Goal: Transaction & Acquisition: Book appointment/travel/reservation

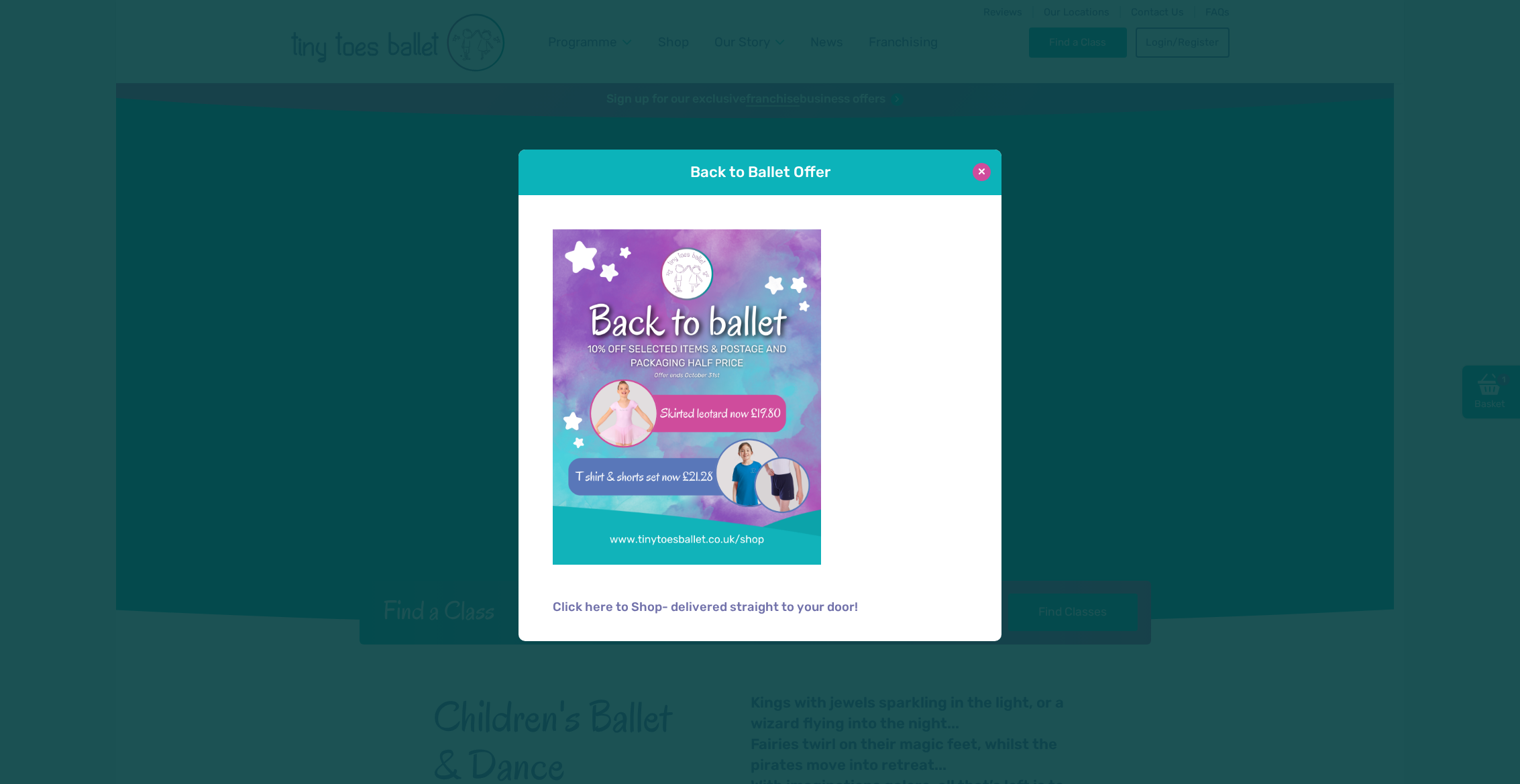
click at [984, 175] on button at bounding box center [981, 172] width 18 height 18
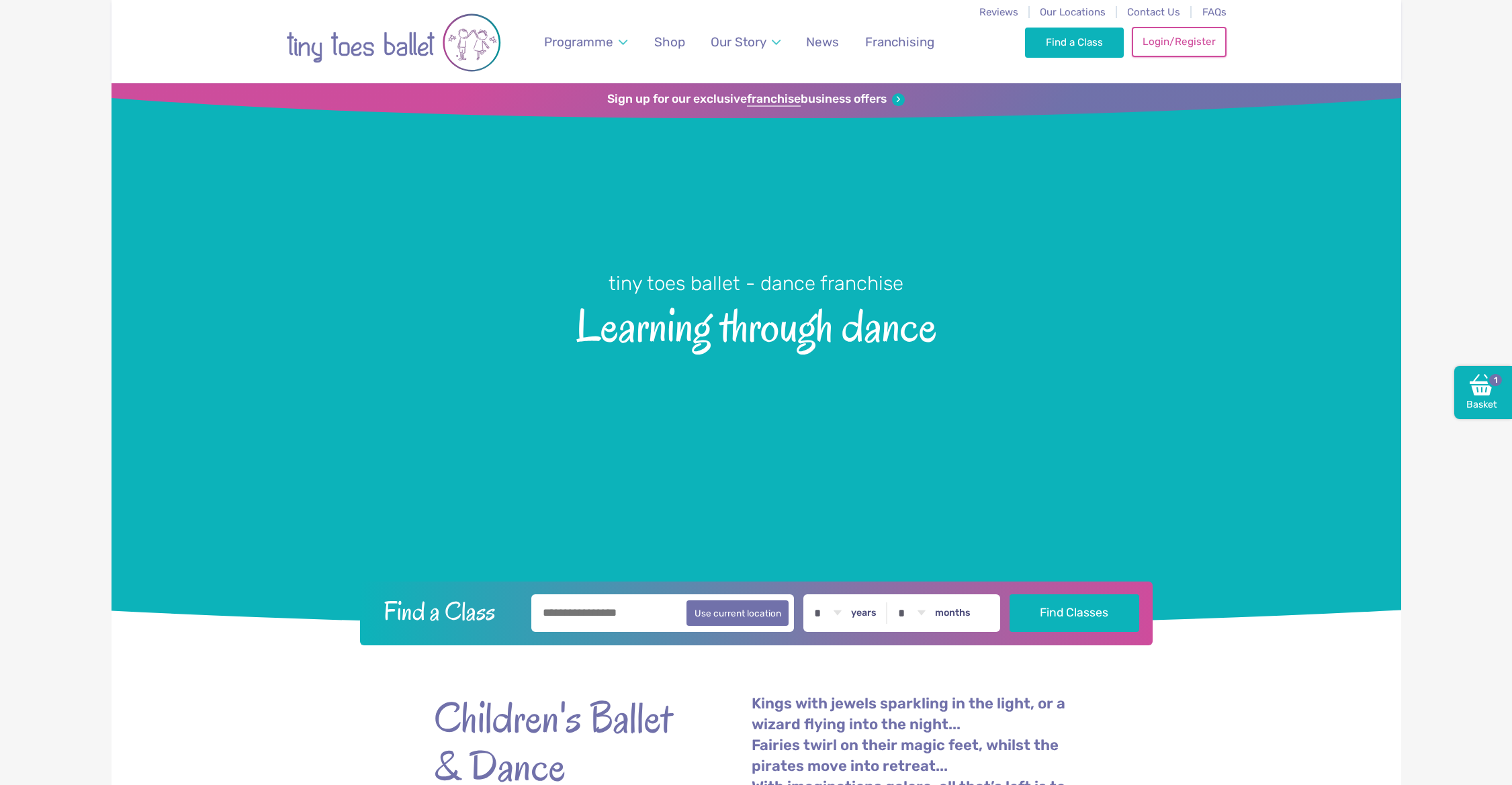
click at [1190, 42] on link "Login/Register" at bounding box center [1178, 42] width 94 height 30
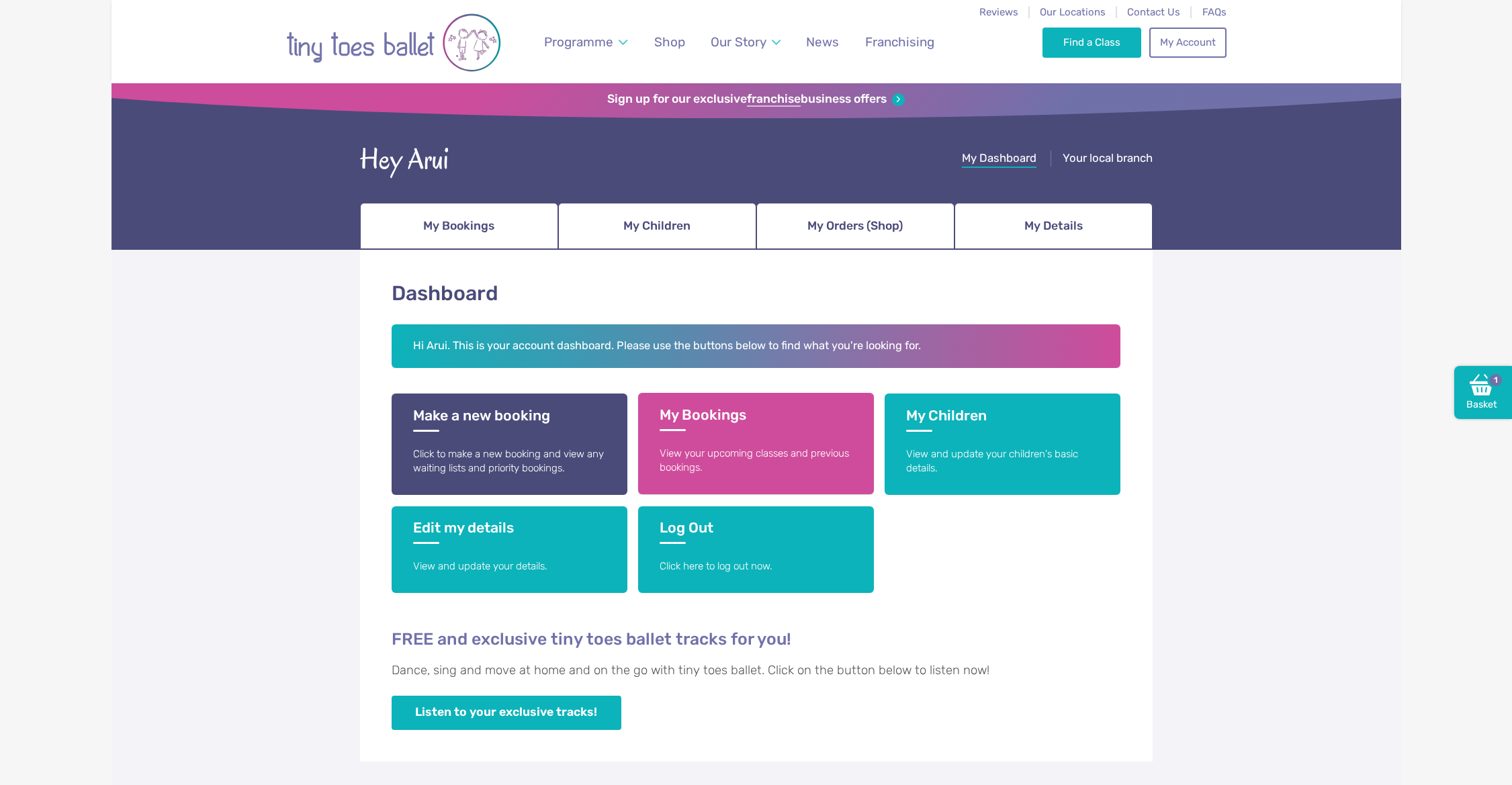
click at [722, 438] on link "My Bookings View your upcoming classes and previous bookings." at bounding box center [756, 443] width 236 height 101
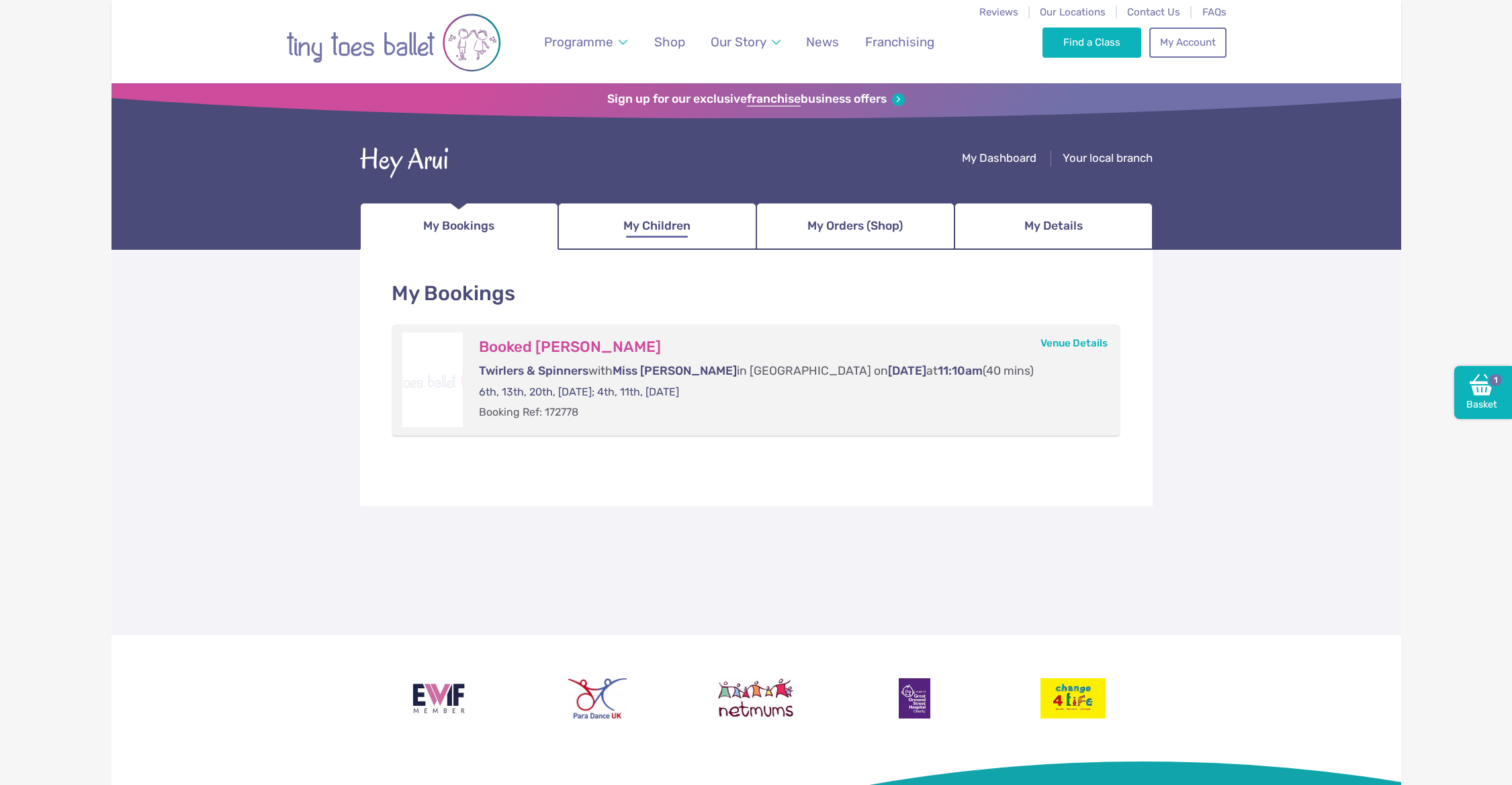
click at [677, 229] on span "My Children" at bounding box center [656, 226] width 67 height 24
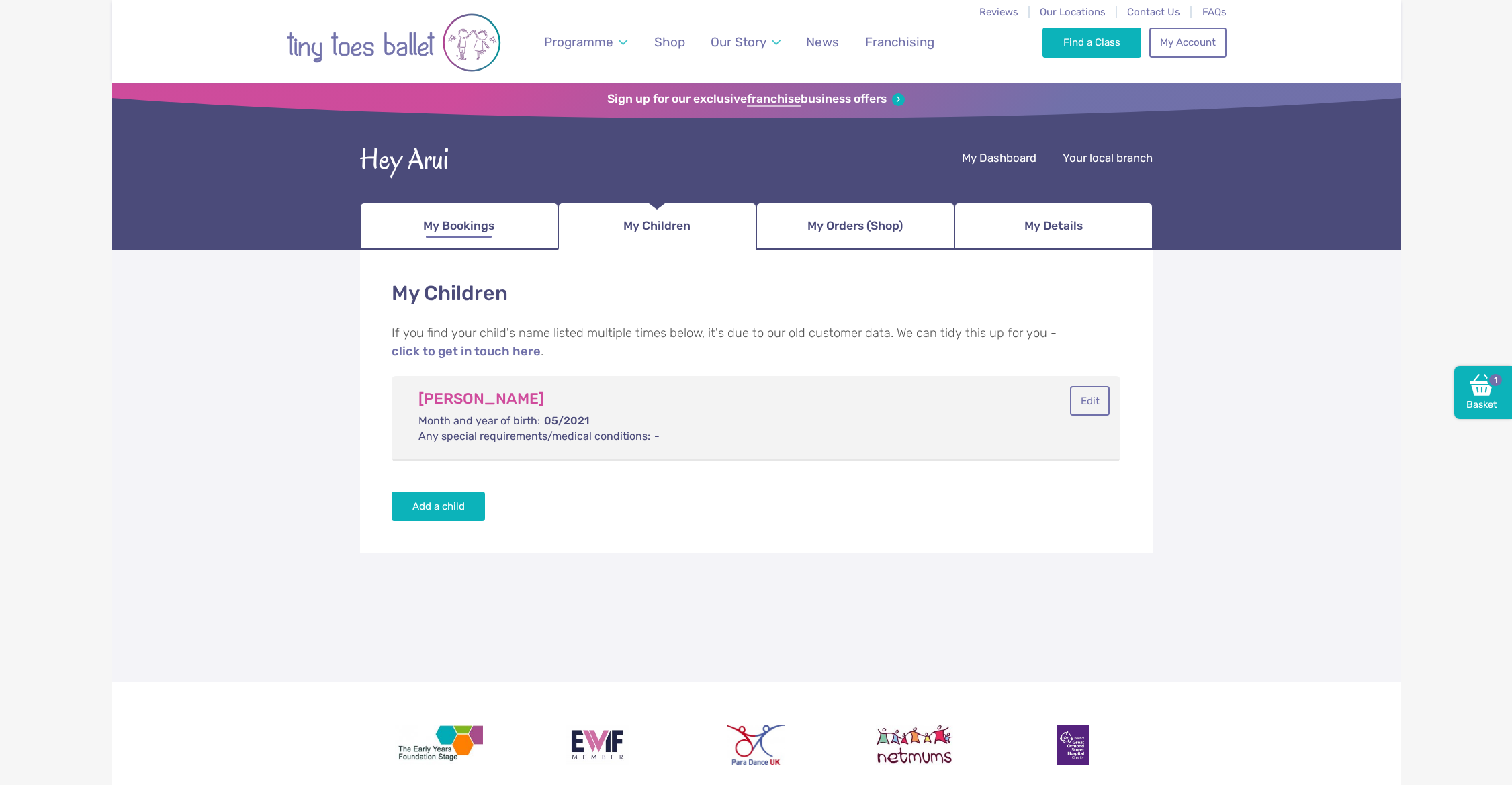
click at [454, 220] on span "My Bookings" at bounding box center [459, 226] width 71 height 24
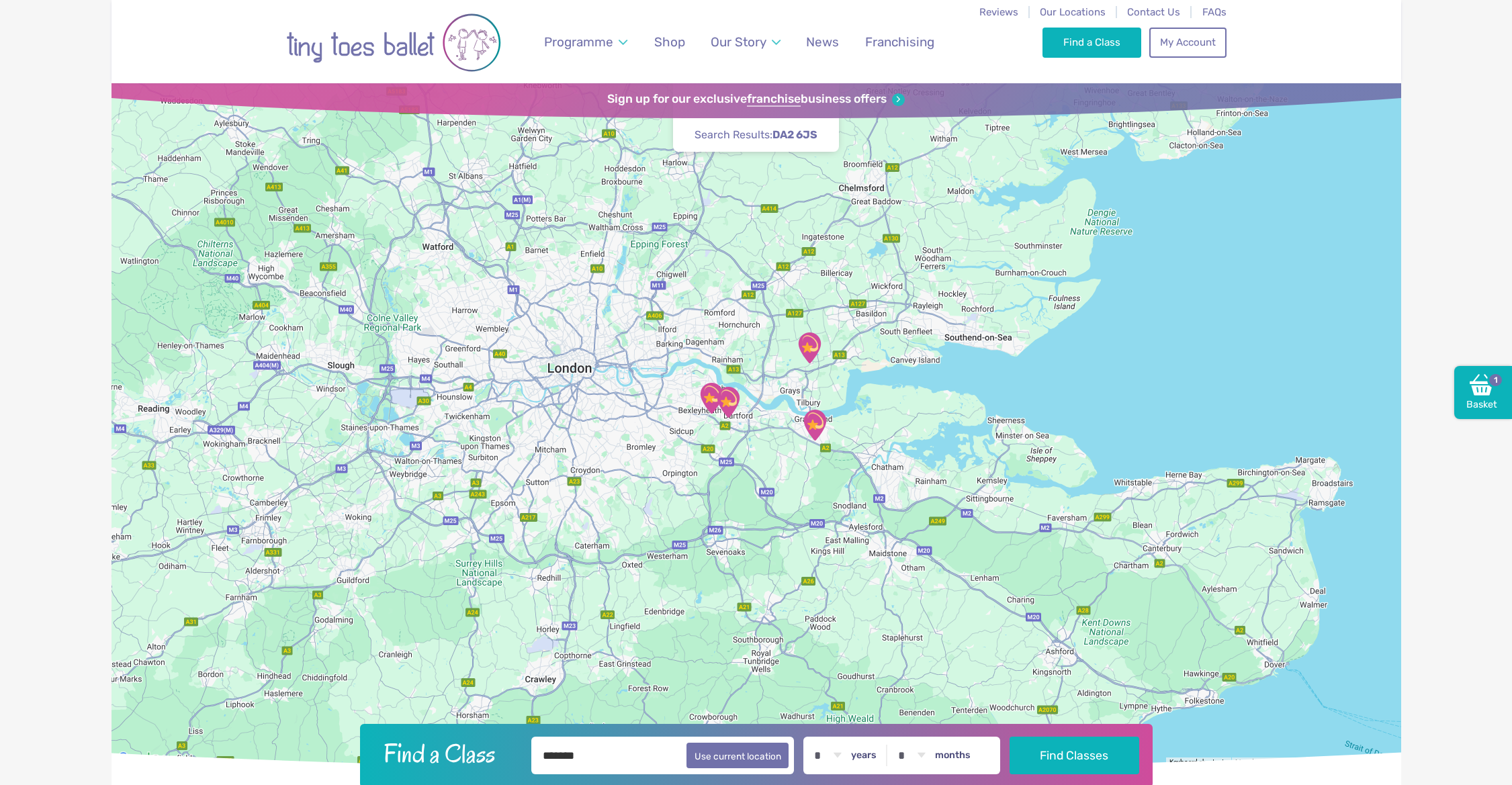
click at [862, 757] on label "years" at bounding box center [864, 755] width 26 height 12
click at [848, 757] on select "* * * * * * * * * * ** ** **" at bounding box center [827, 755] width 42 height 37
click at [840, 757] on select "* * * * * * * * * * ** ** **" at bounding box center [827, 755] width 42 height 37
select select "*"
click at [810, 737] on select "* * * * * * * * * * ** ** **" at bounding box center [827, 755] width 42 height 37
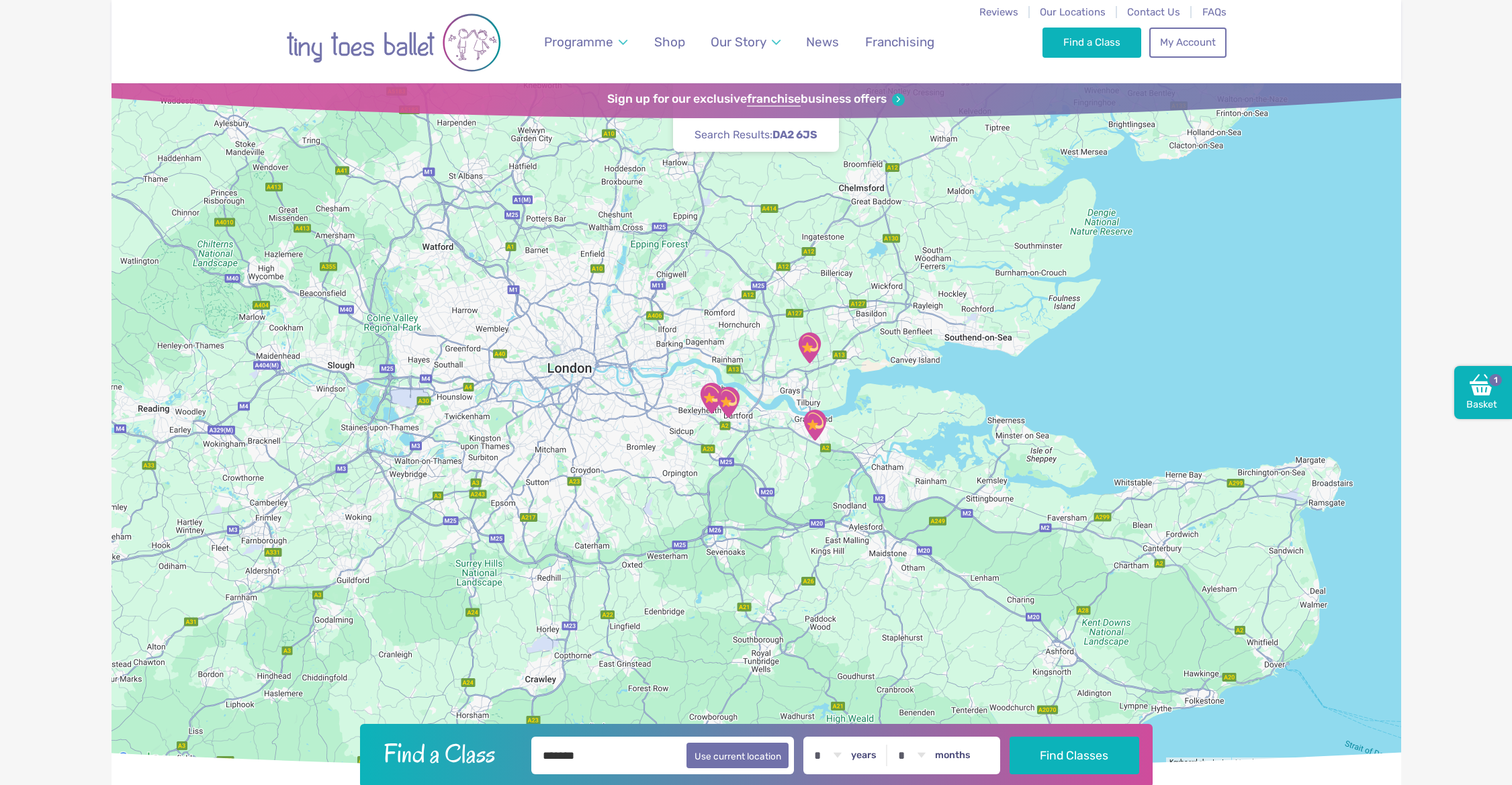
click at [927, 753] on select "* * * * * * * * * * ** **" at bounding box center [911, 755] width 42 height 37
select select "*"
click at [894, 737] on select "* * * * * * * * * * ** **" at bounding box center [911, 755] width 42 height 37
click at [1071, 759] on button "Find Classes" at bounding box center [1074, 754] width 129 height 37
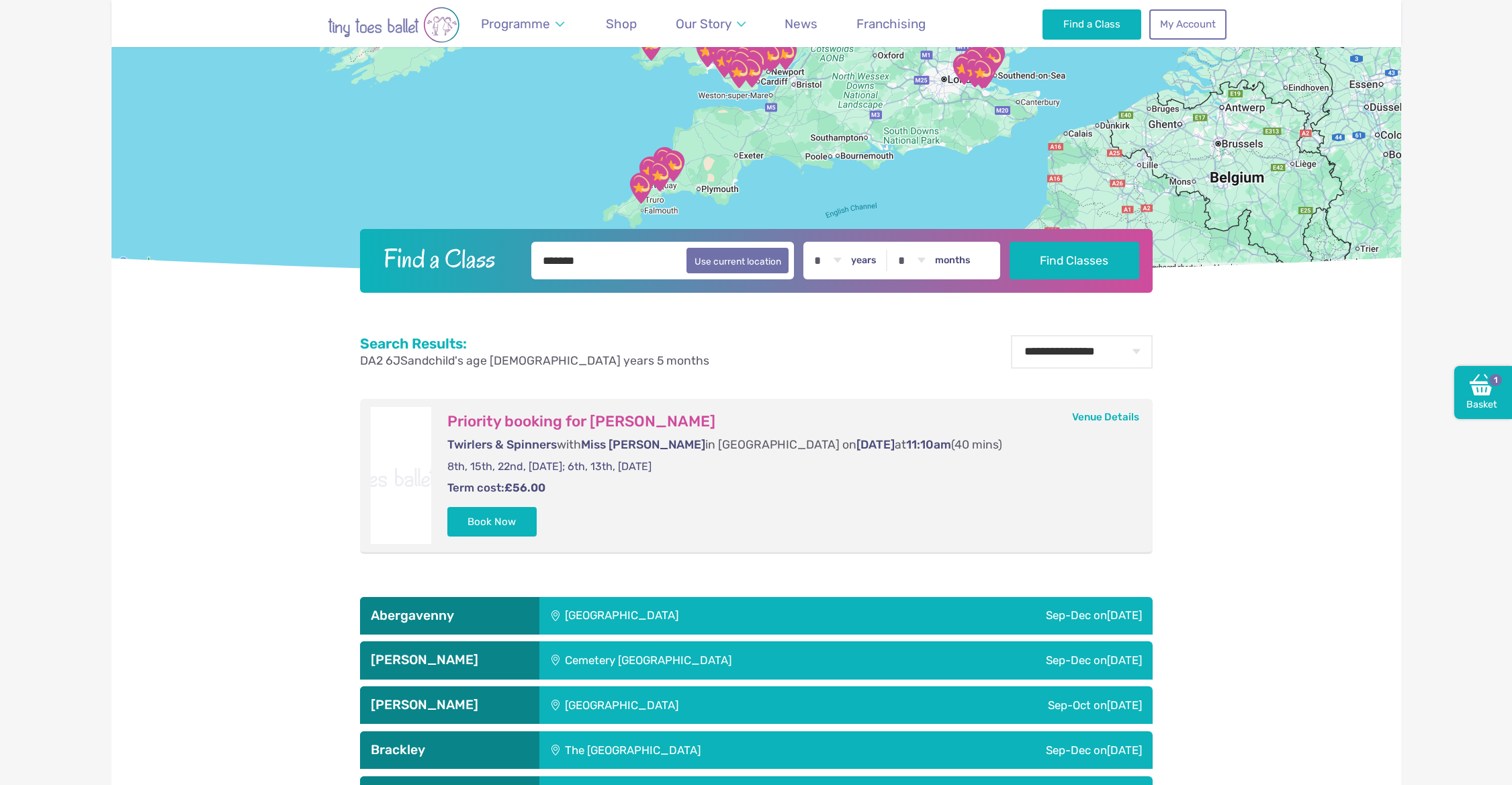
scroll to position [509, 0]
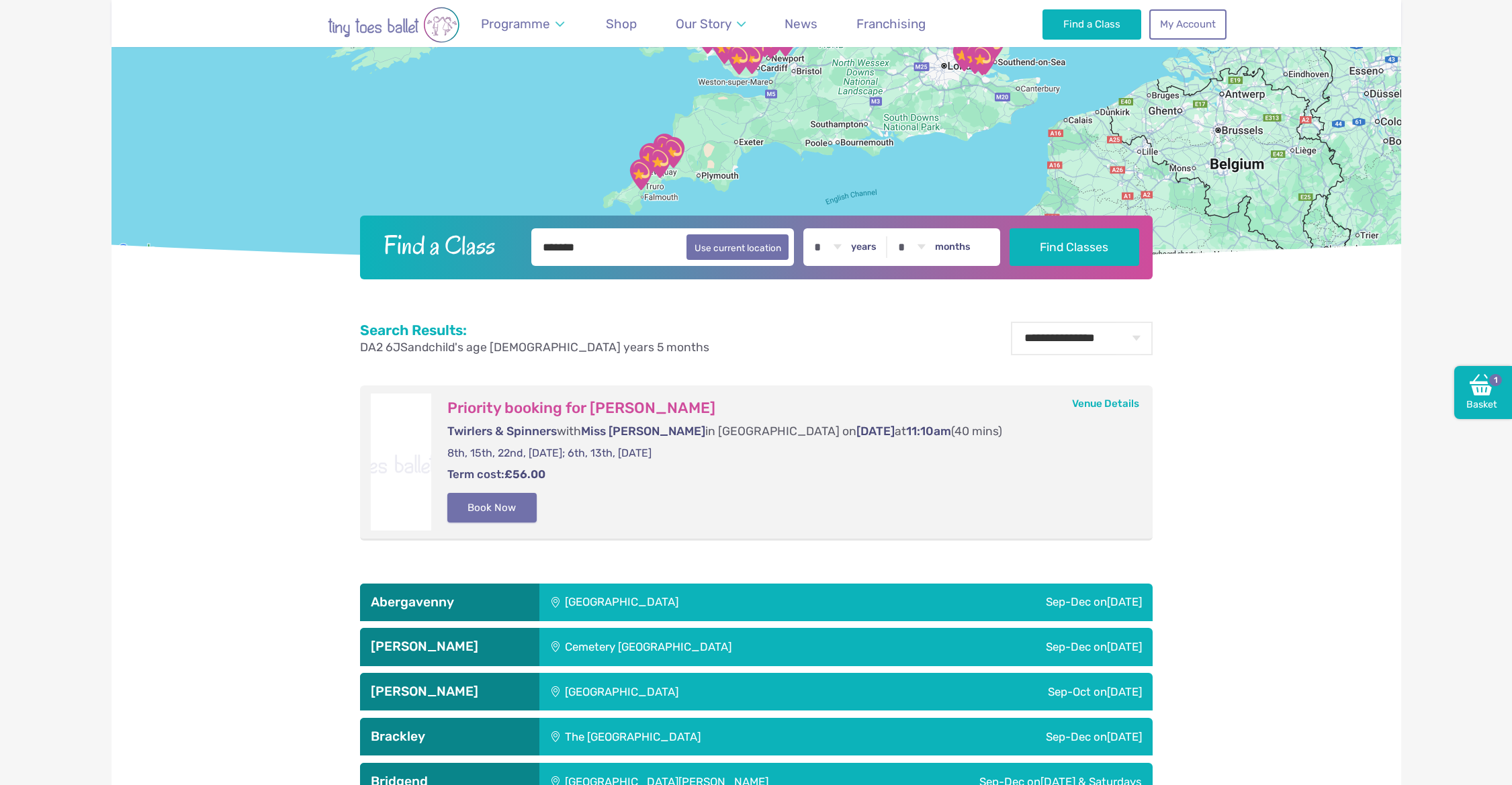
click at [504, 511] on button "Book Now" at bounding box center [493, 507] width 90 height 30
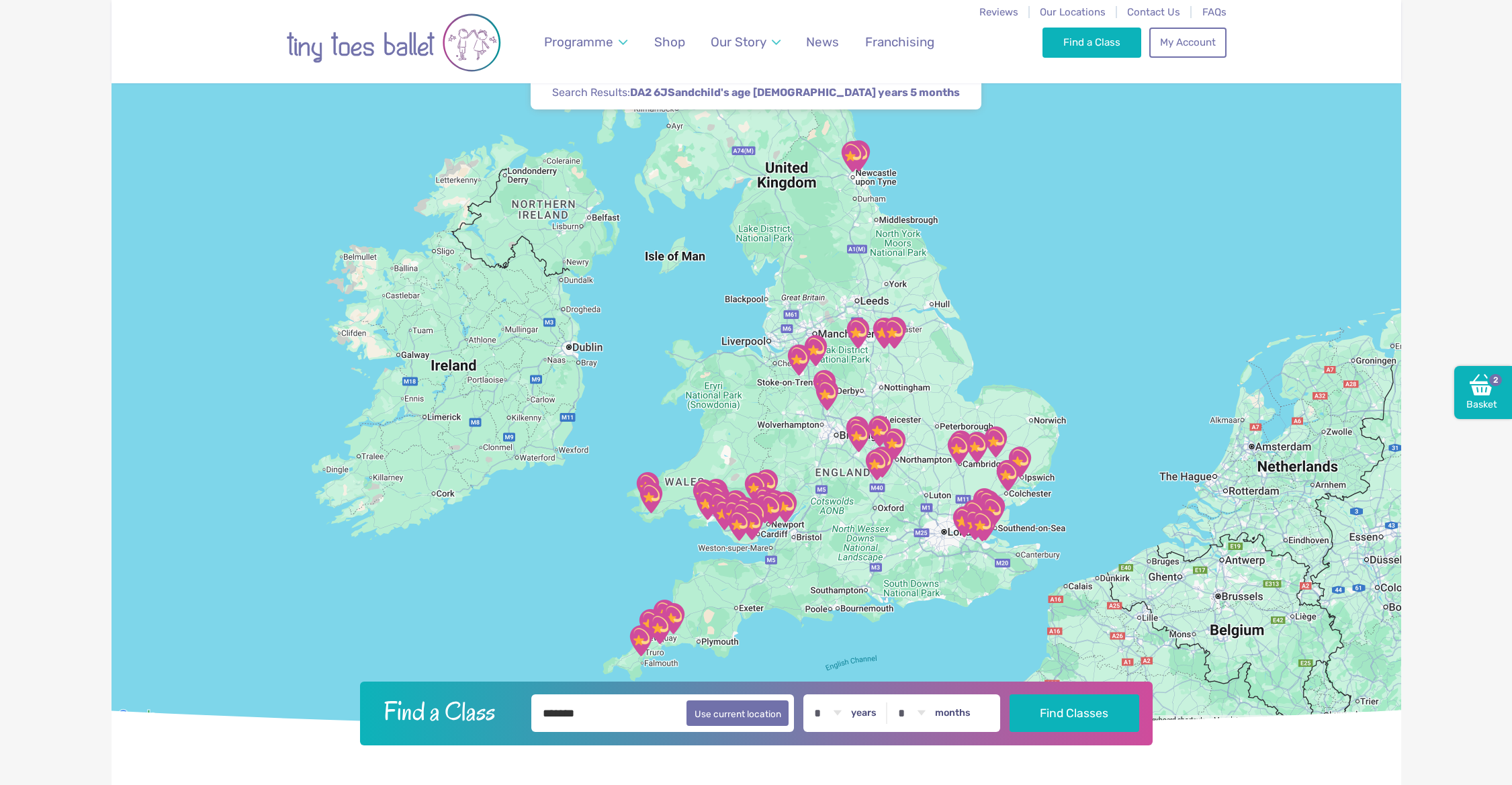
scroll to position [0, 0]
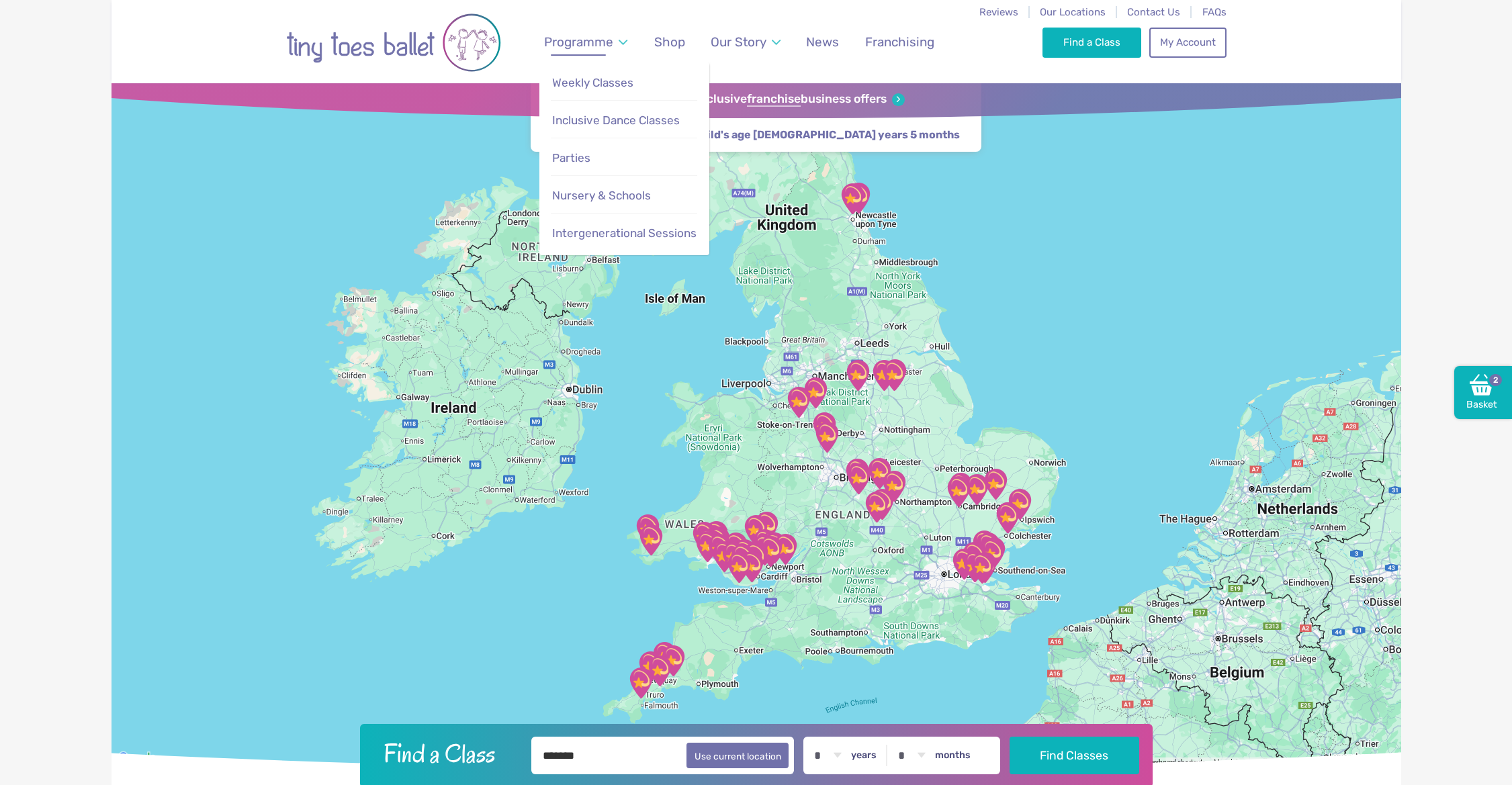
click at [587, 43] on span "Programme" at bounding box center [578, 42] width 69 height 15
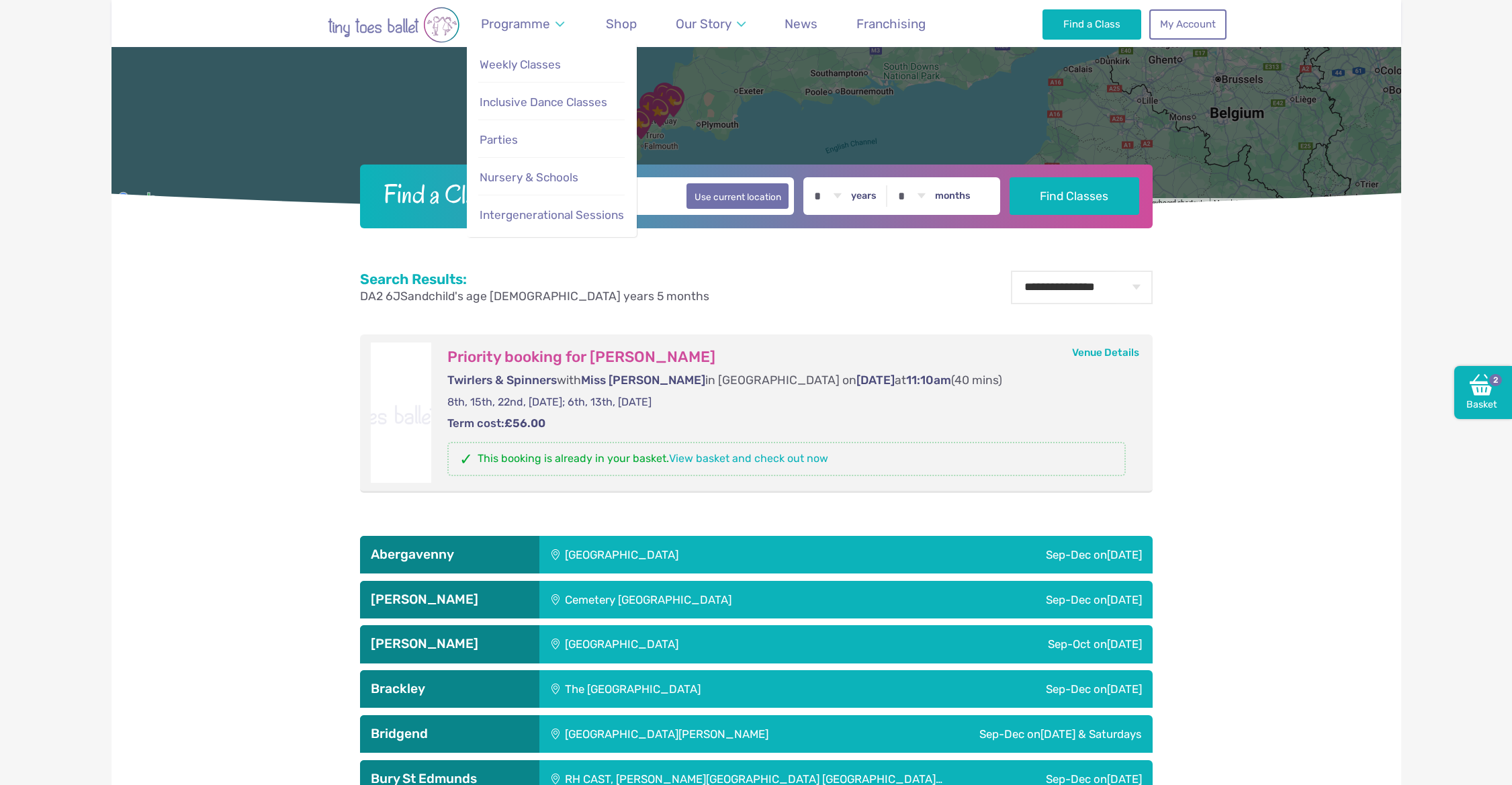
scroll to position [563, 0]
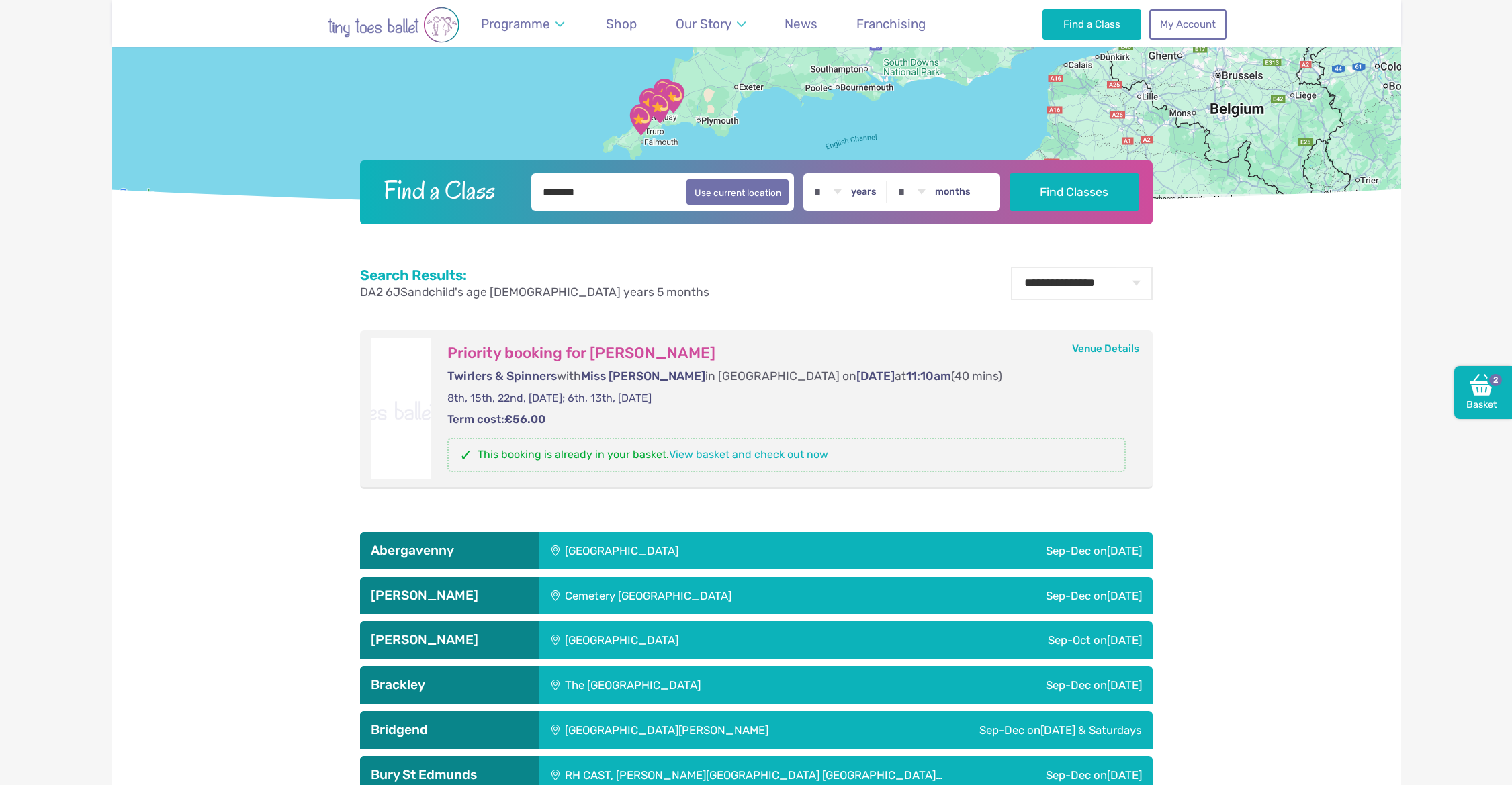
click at [799, 452] on link "View basket and check out now" at bounding box center [748, 453] width 159 height 13
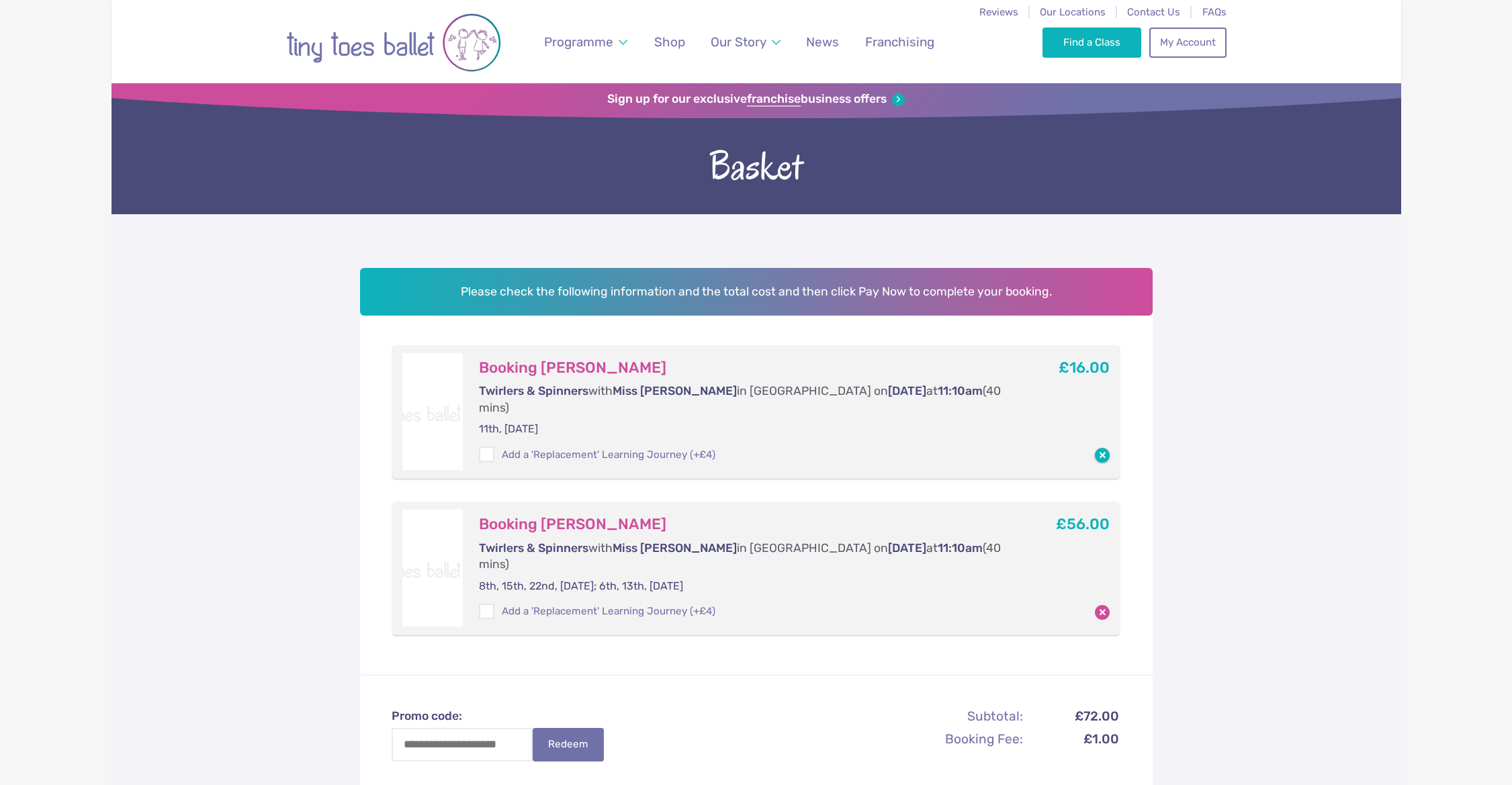
click at [1104, 447] on button "button" at bounding box center [1102, 454] width 14 height 14
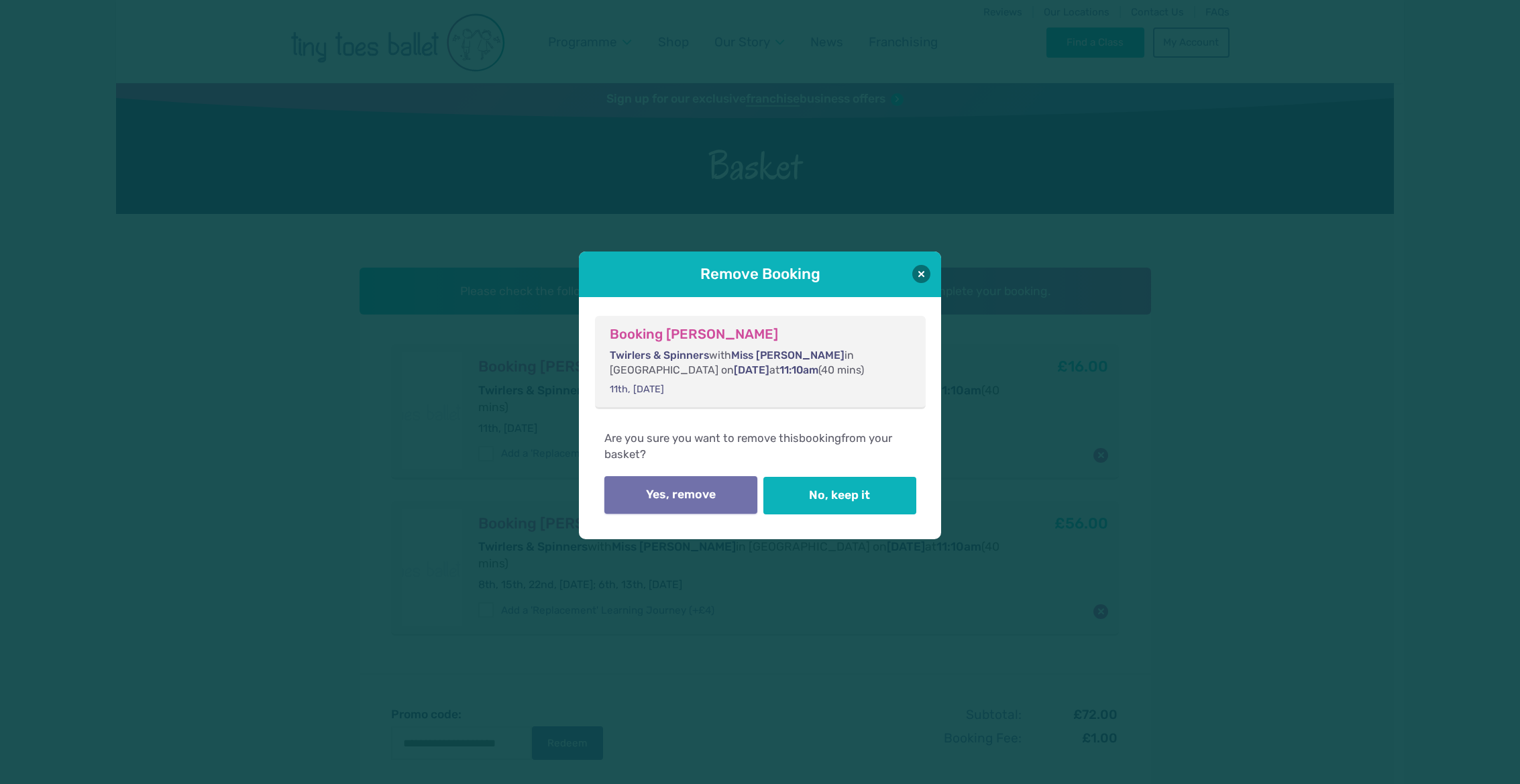
click at [696, 499] on button "Yes, remove" at bounding box center [681, 494] width 153 height 37
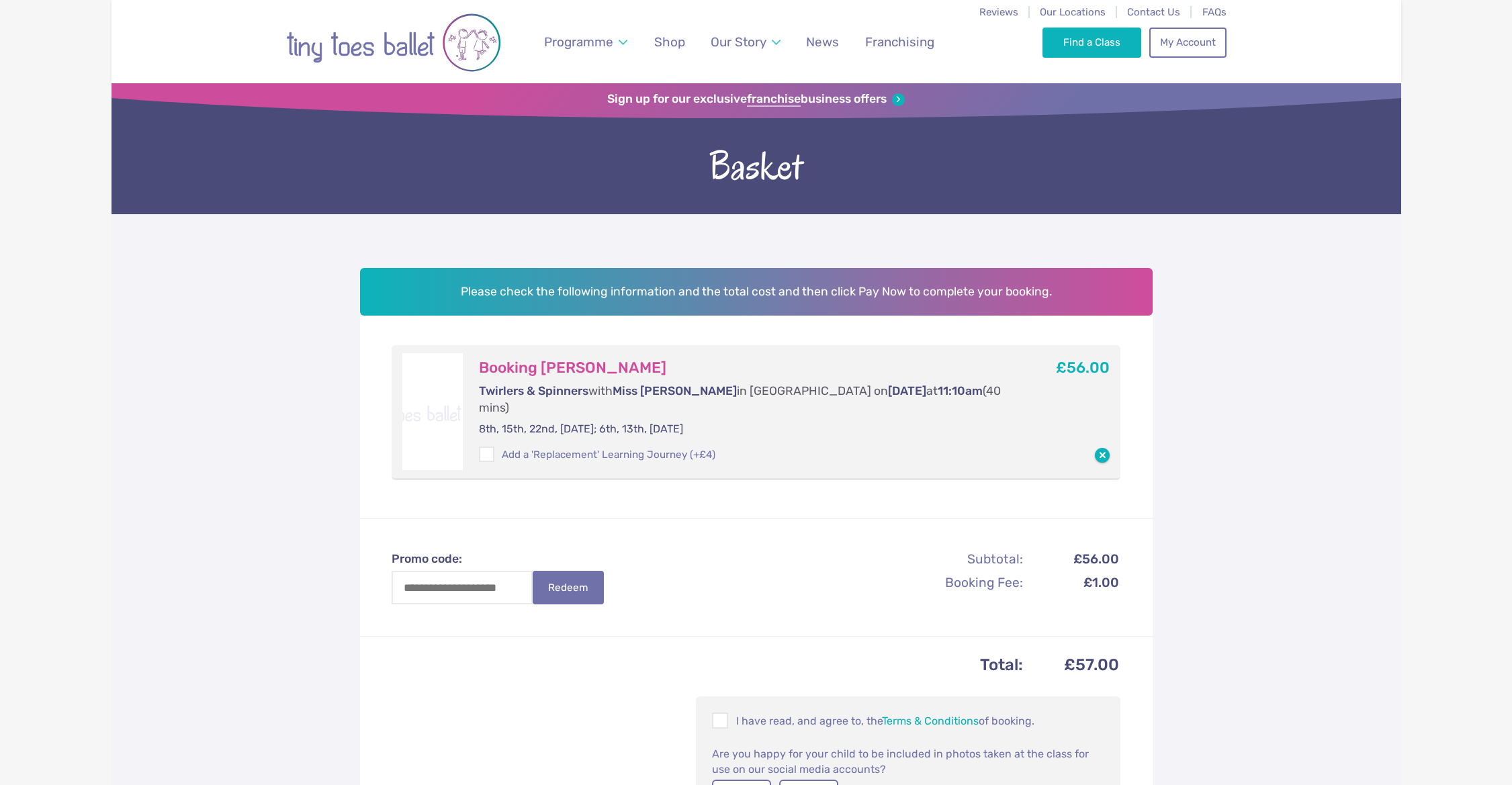
click at [1106, 447] on button "button" at bounding box center [1102, 454] width 14 height 14
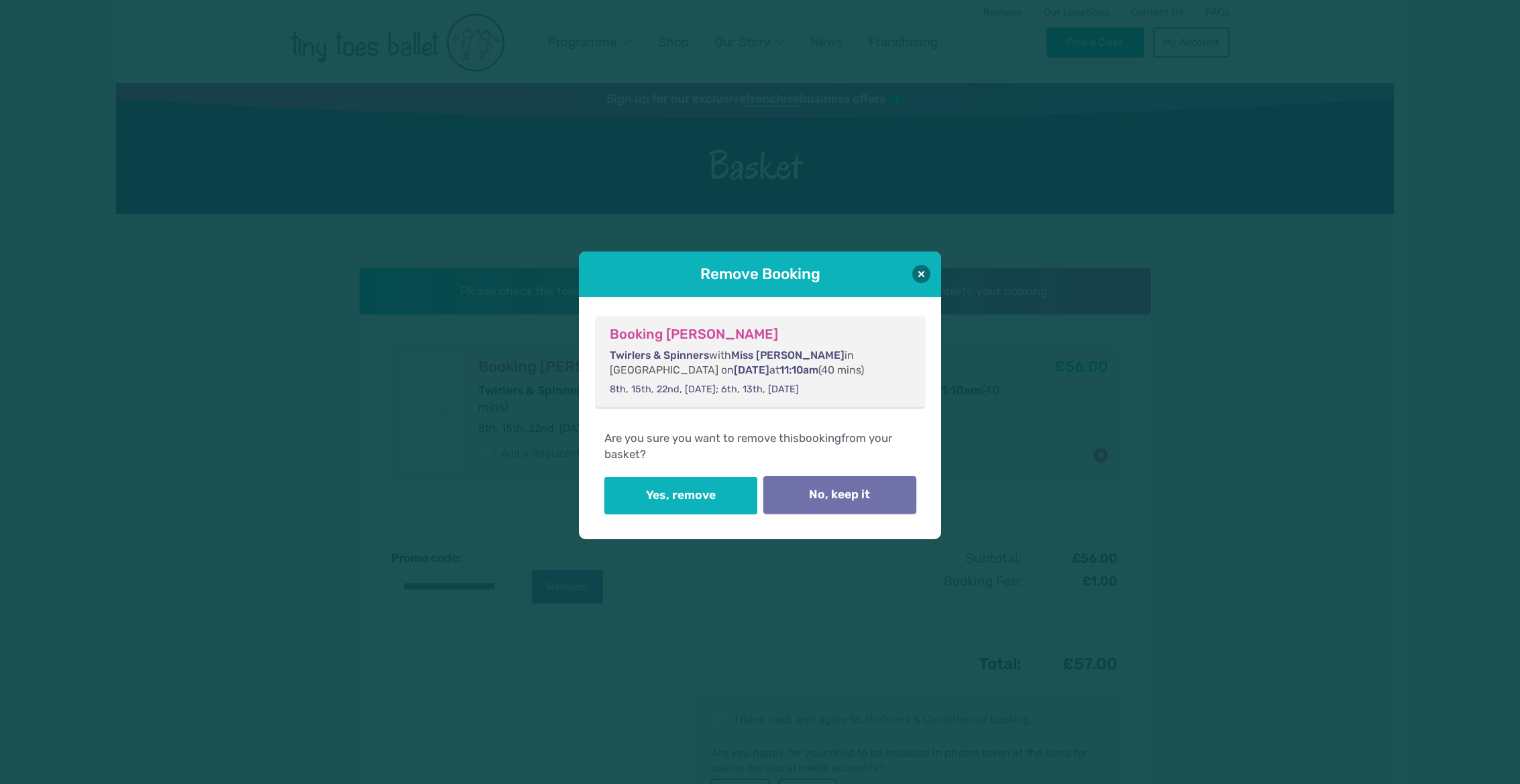
click at [873, 496] on button "No, keep it" at bounding box center [839, 494] width 153 height 37
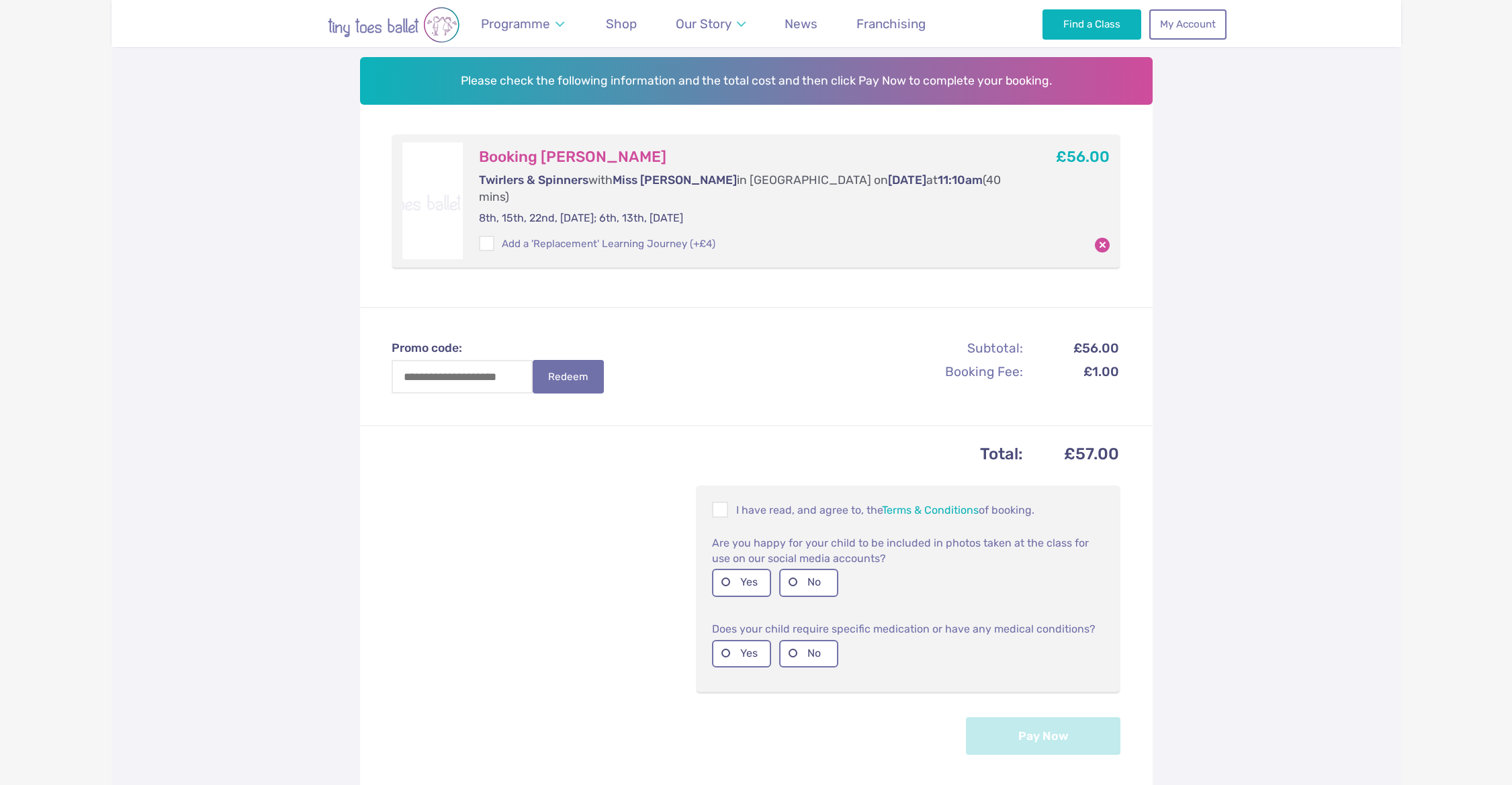
scroll to position [204, 0]
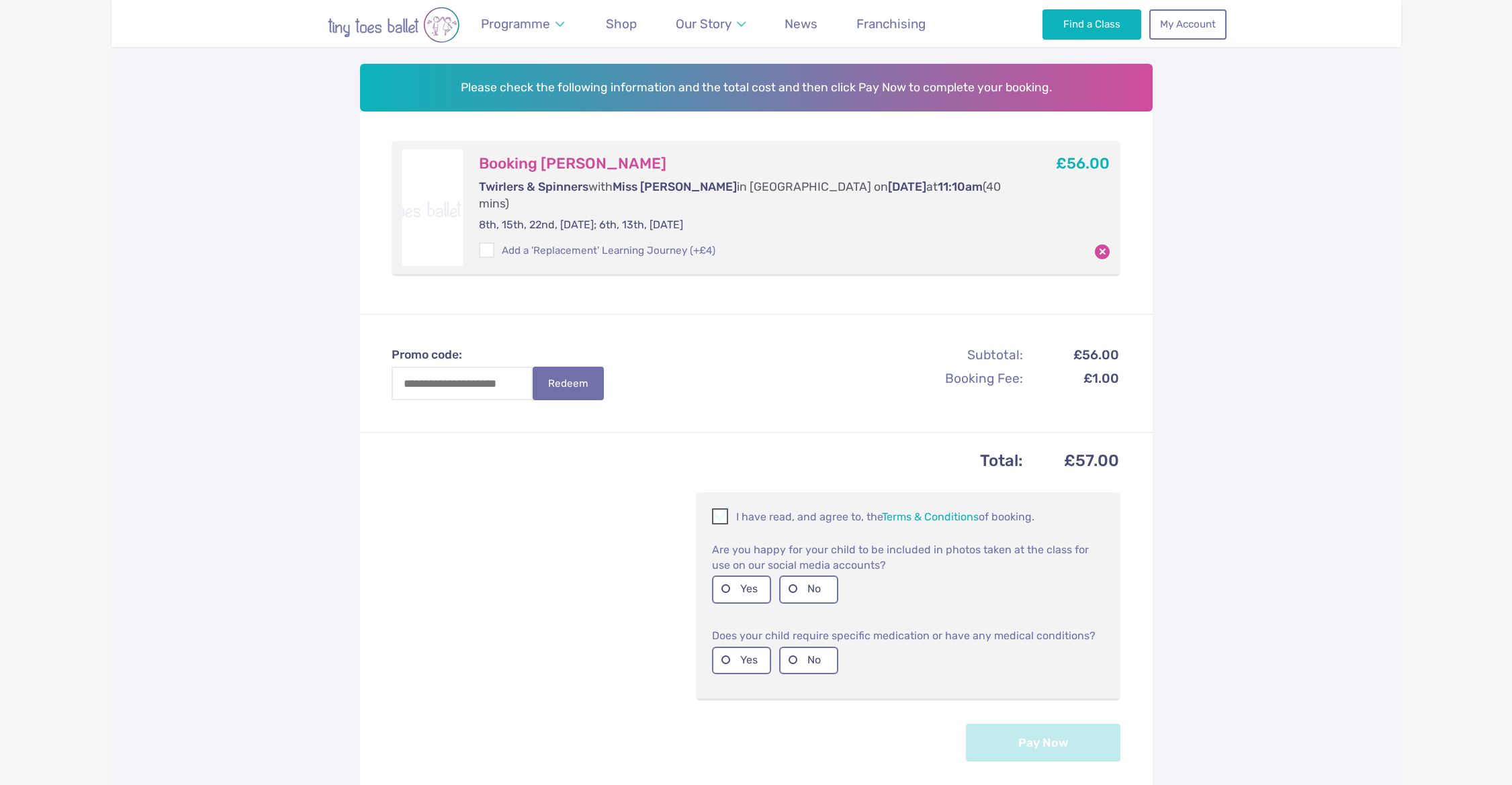
click at [716, 512] on span at bounding box center [720, 518] width 14 height 13
click at [748, 575] on label "Yes" at bounding box center [741, 589] width 59 height 27
click at [736, 646] on label "Yes" at bounding box center [741, 660] width 59 height 27
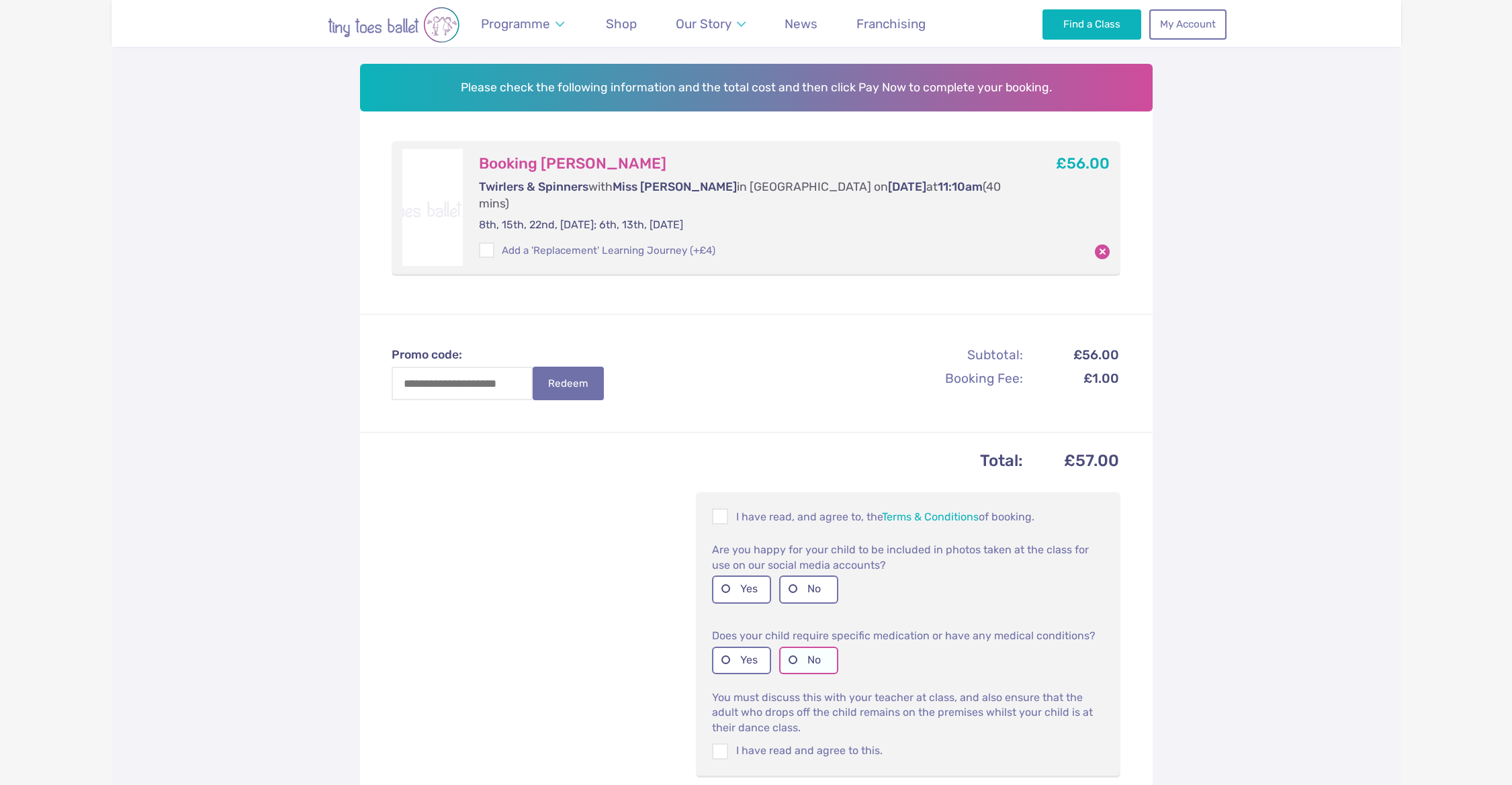
click at [802, 646] on label "No" at bounding box center [808, 660] width 59 height 27
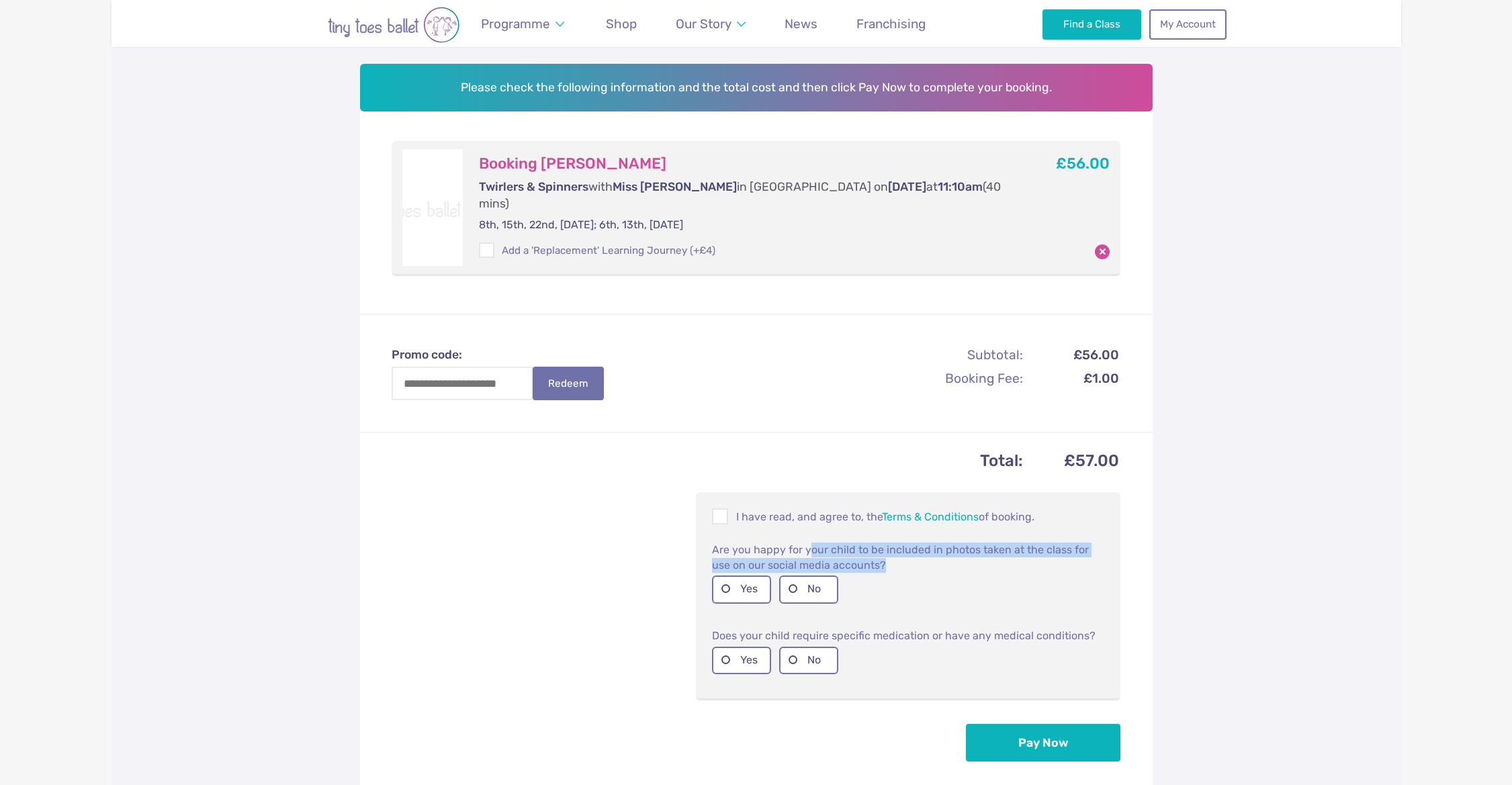
drag, startPoint x: 808, startPoint y: 537, endPoint x: 872, endPoint y: 547, distance: 64.8
click at [872, 547] on p "Are you happy for your child to be included in photos taken at the class for us…" at bounding box center [908, 557] width 392 height 31
click at [869, 537] on div "Are you happy for your child to be included in photos taken at the class for us…" at bounding box center [908, 577] width 403 height 81
drag, startPoint x: 840, startPoint y: 538, endPoint x: 883, endPoint y: 551, distance: 44.9
click at [883, 551] on p "Are you happy for your child to be included in photos taken at the class for us…" at bounding box center [908, 557] width 392 height 31
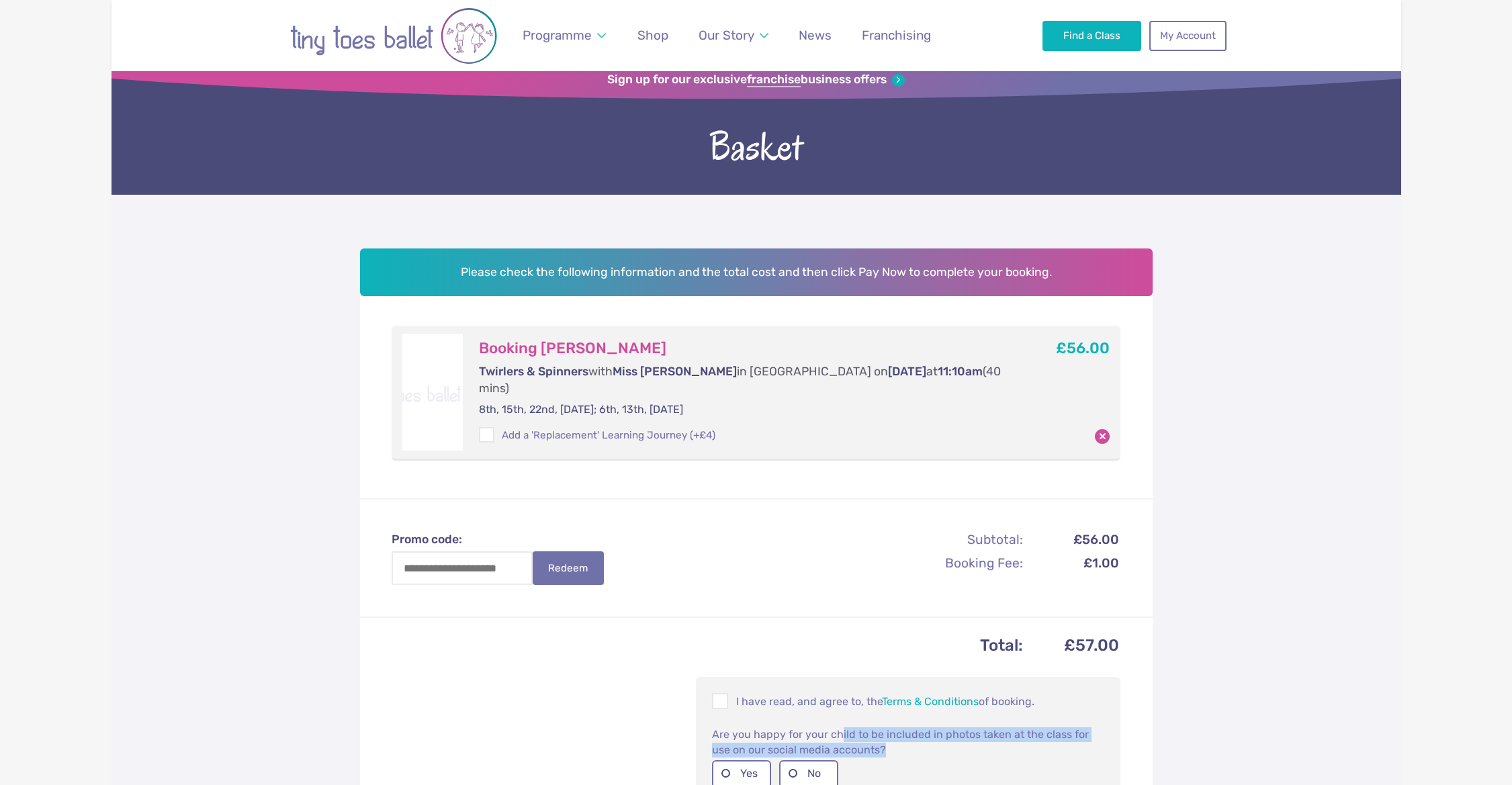
scroll to position [11, 0]
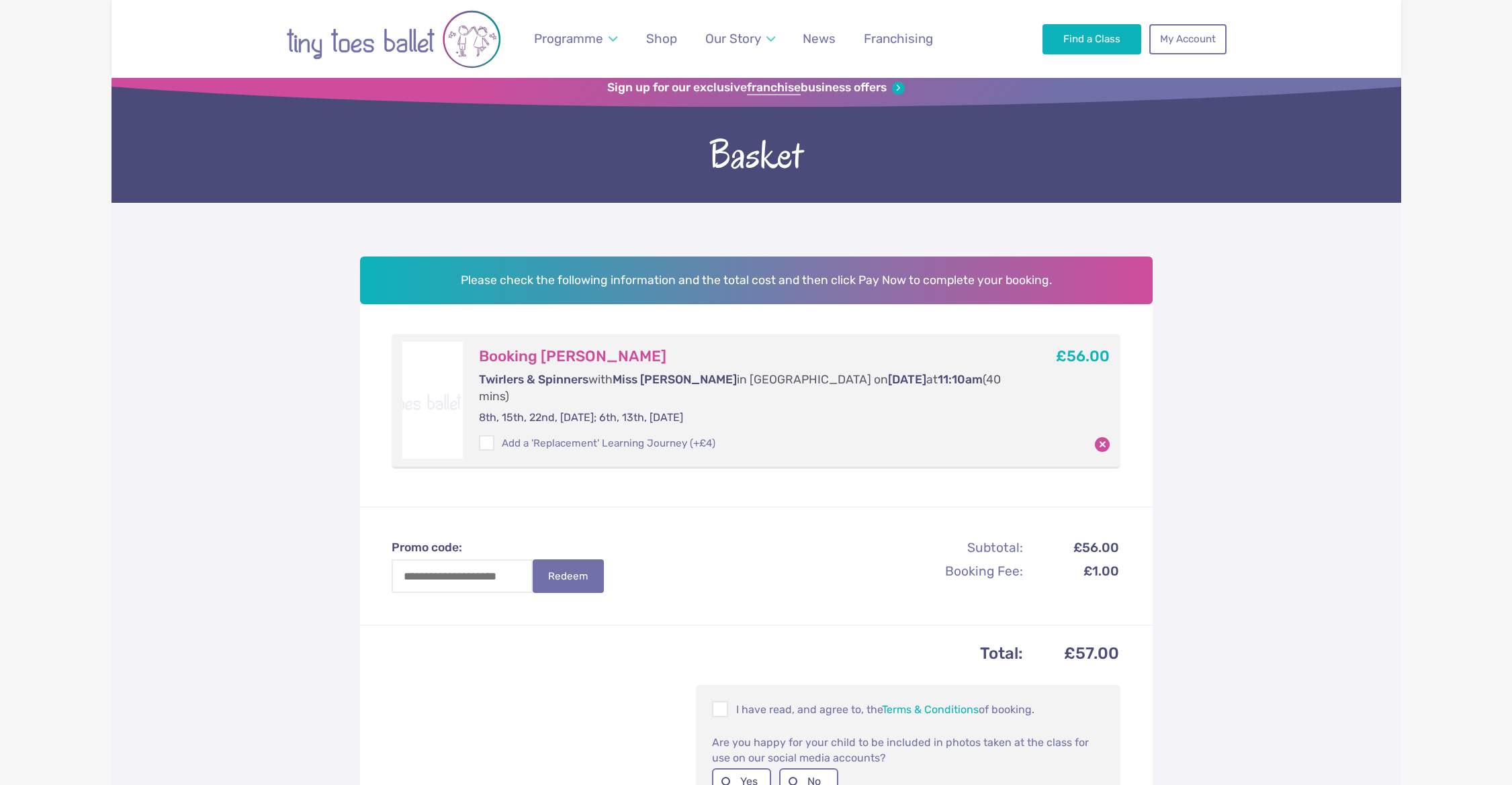
click at [792, 515] on div "Promo code: Redeem Subtotal: £56.00 Booking Fee: £1.00 Total: £57.00 I have rea…" at bounding box center [756, 746] width 792 height 480
click at [489, 439] on span at bounding box center [487, 445] width 14 height 12
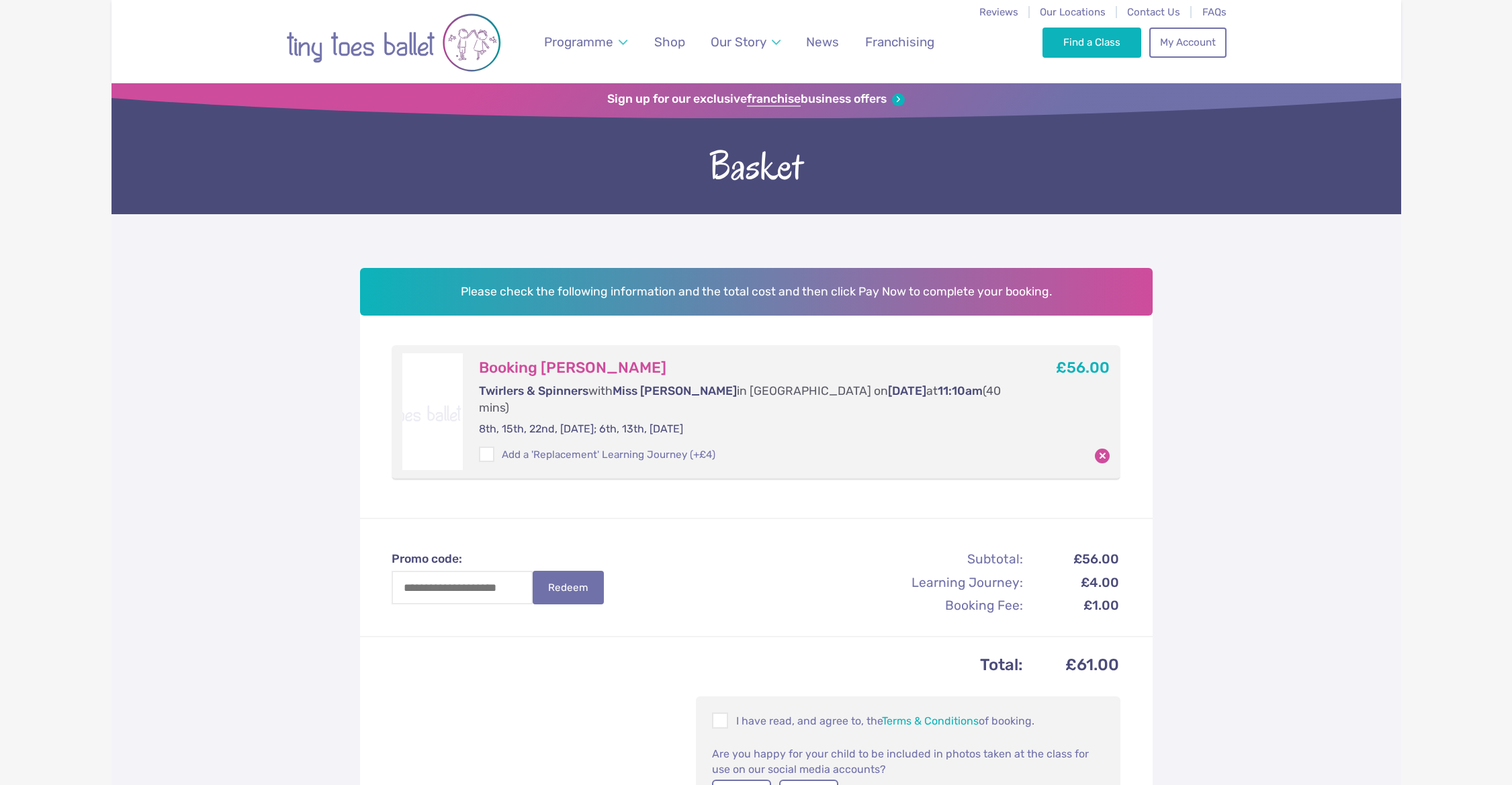
click at [489, 425] on div "Booking Ziyu Li Twirlers & Spinners with Miss Kristina in Dartford on Saturday …" at bounding box center [744, 411] width 562 height 117
click at [487, 451] on span at bounding box center [487, 457] width 14 height 12
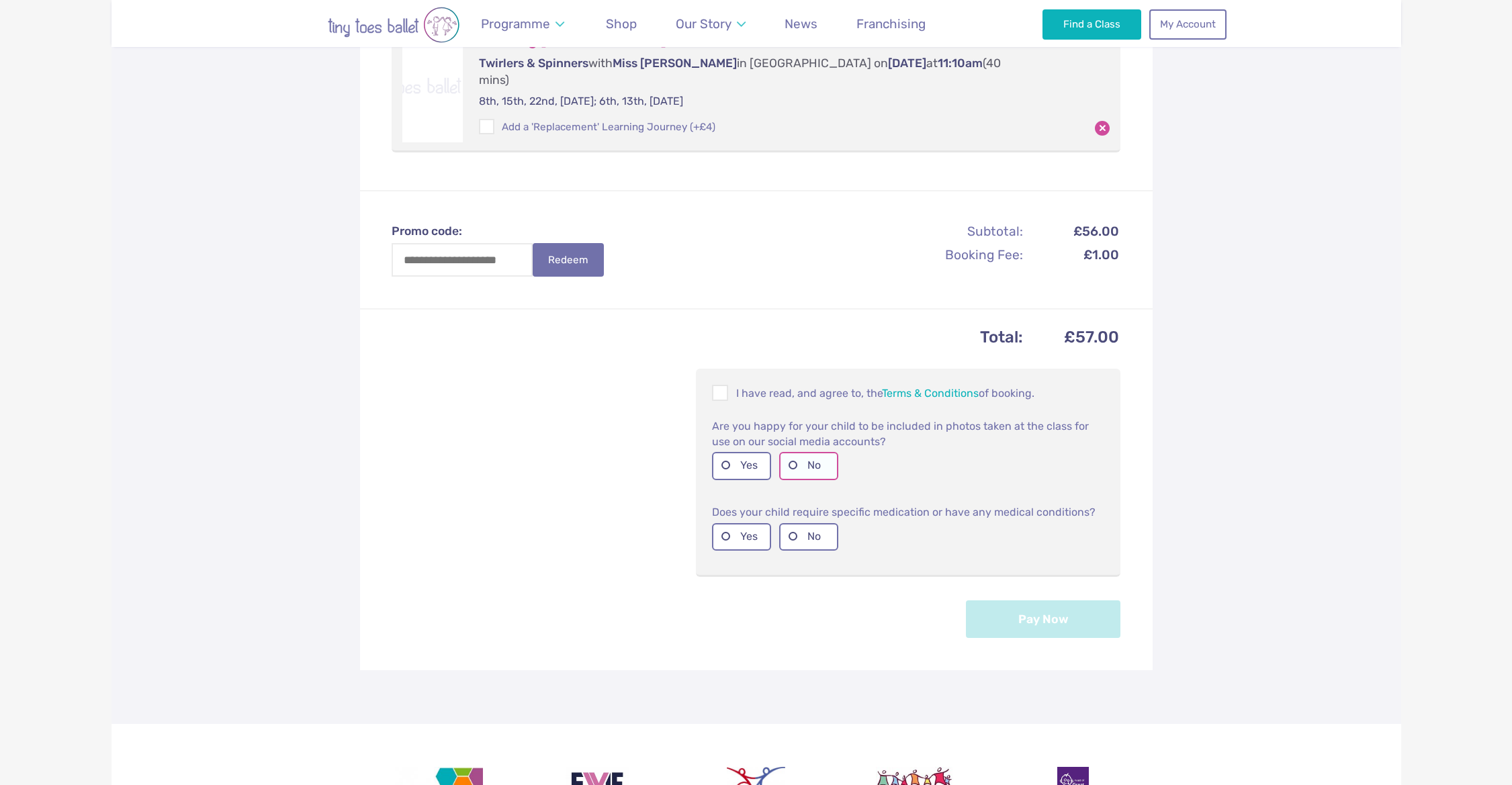
scroll to position [323, 0]
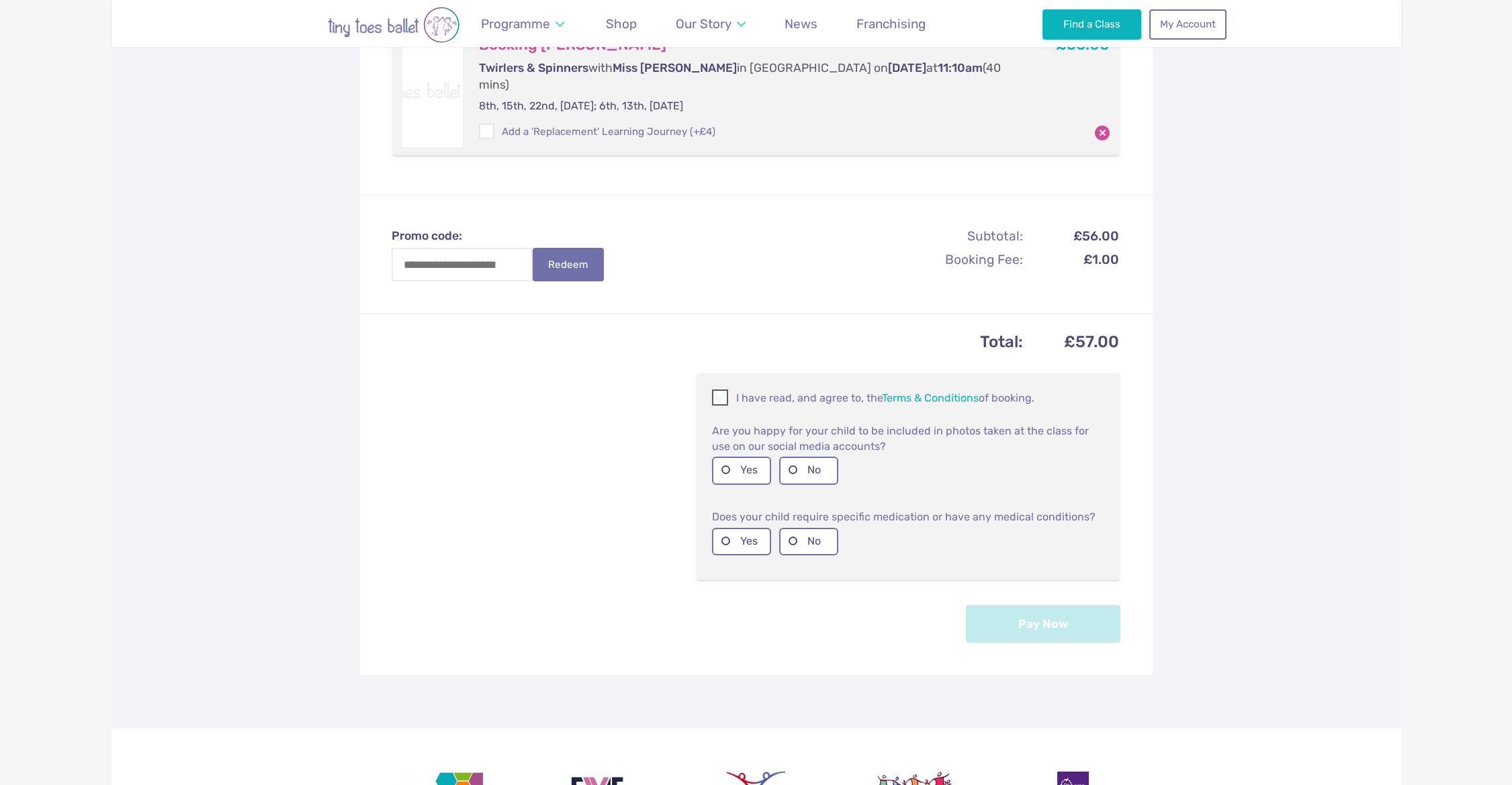
click at [720, 394] on span at bounding box center [720, 400] width 14 height 13
click at [735, 457] on label "Yes" at bounding box center [741, 470] width 59 height 27
click at [804, 527] on label "No" at bounding box center [808, 541] width 59 height 27
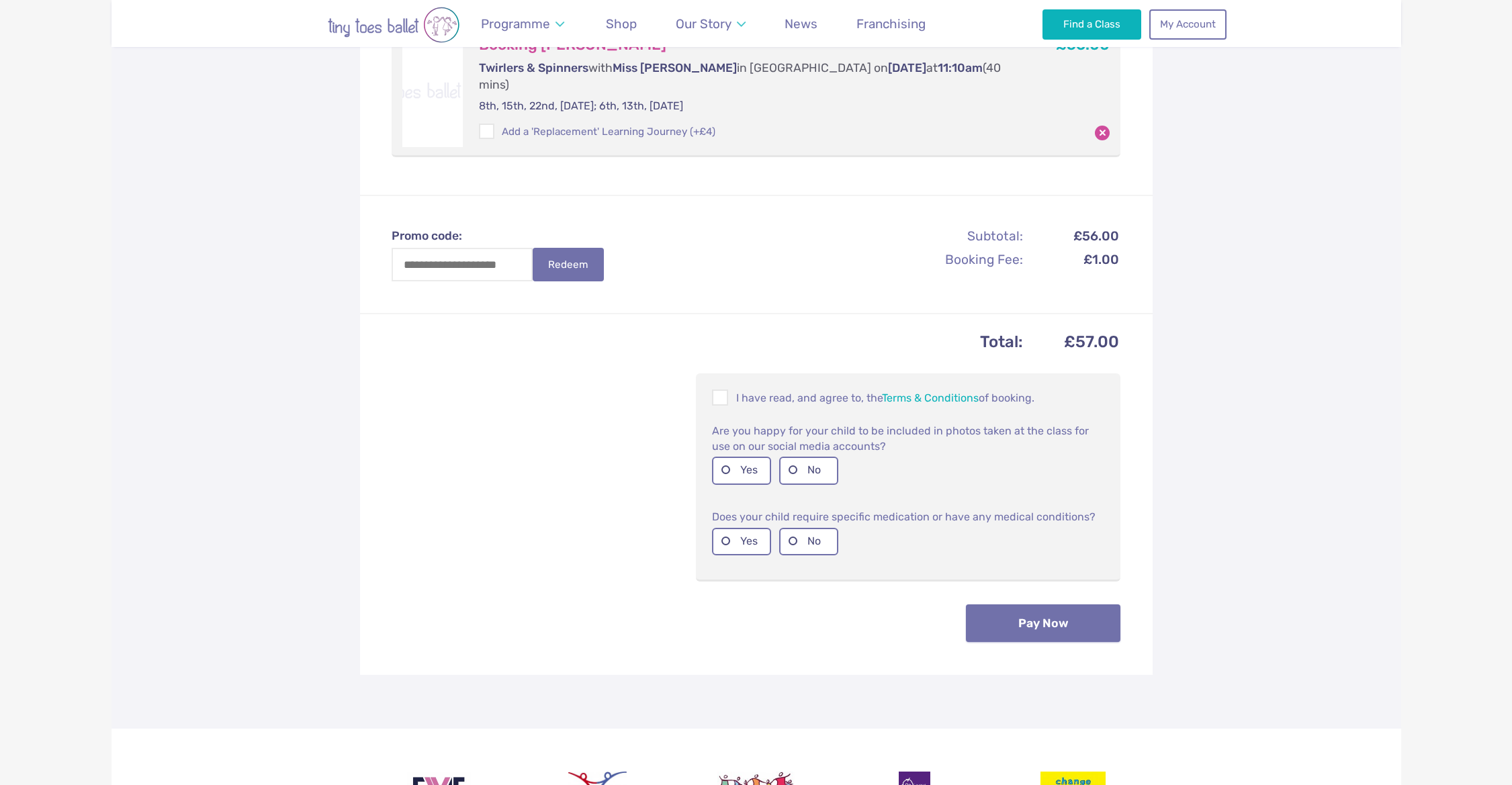
click at [1060, 607] on button "Pay Now" at bounding box center [1043, 623] width 155 height 37
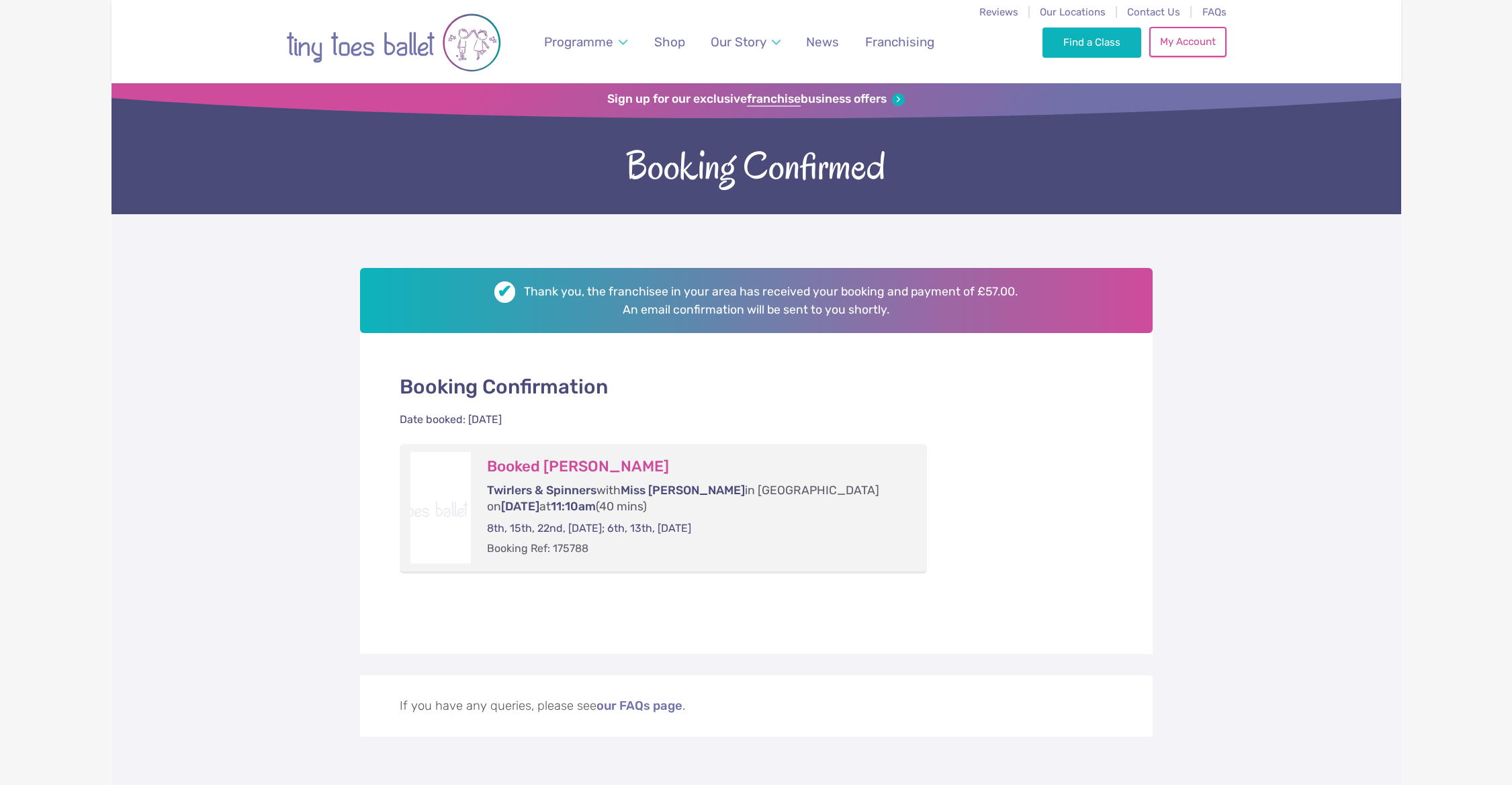
click at [1184, 43] on link "My Account" at bounding box center [1188, 42] width 77 height 30
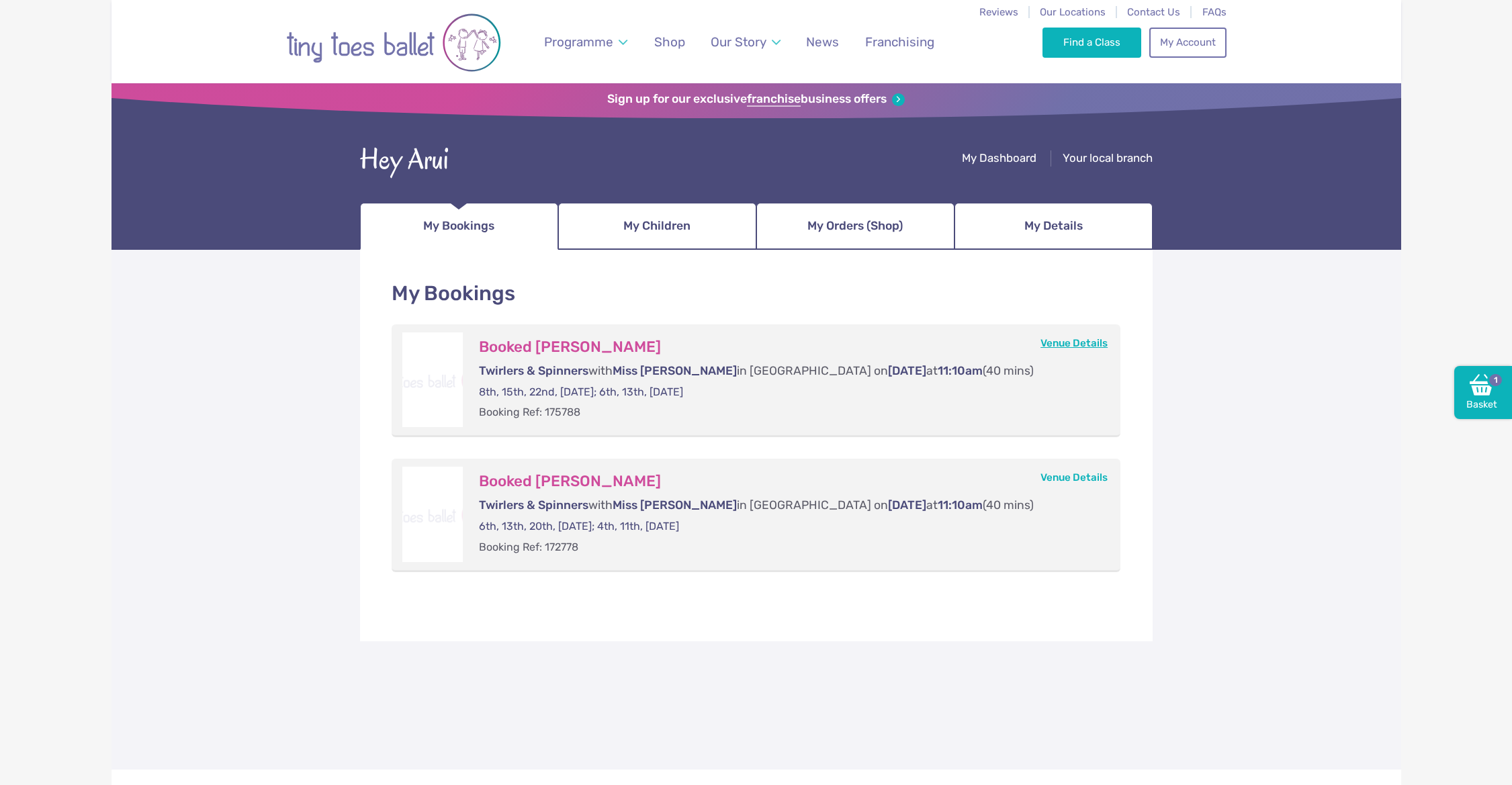
click at [1073, 341] on link "Venue Details" at bounding box center [1074, 343] width 67 height 12
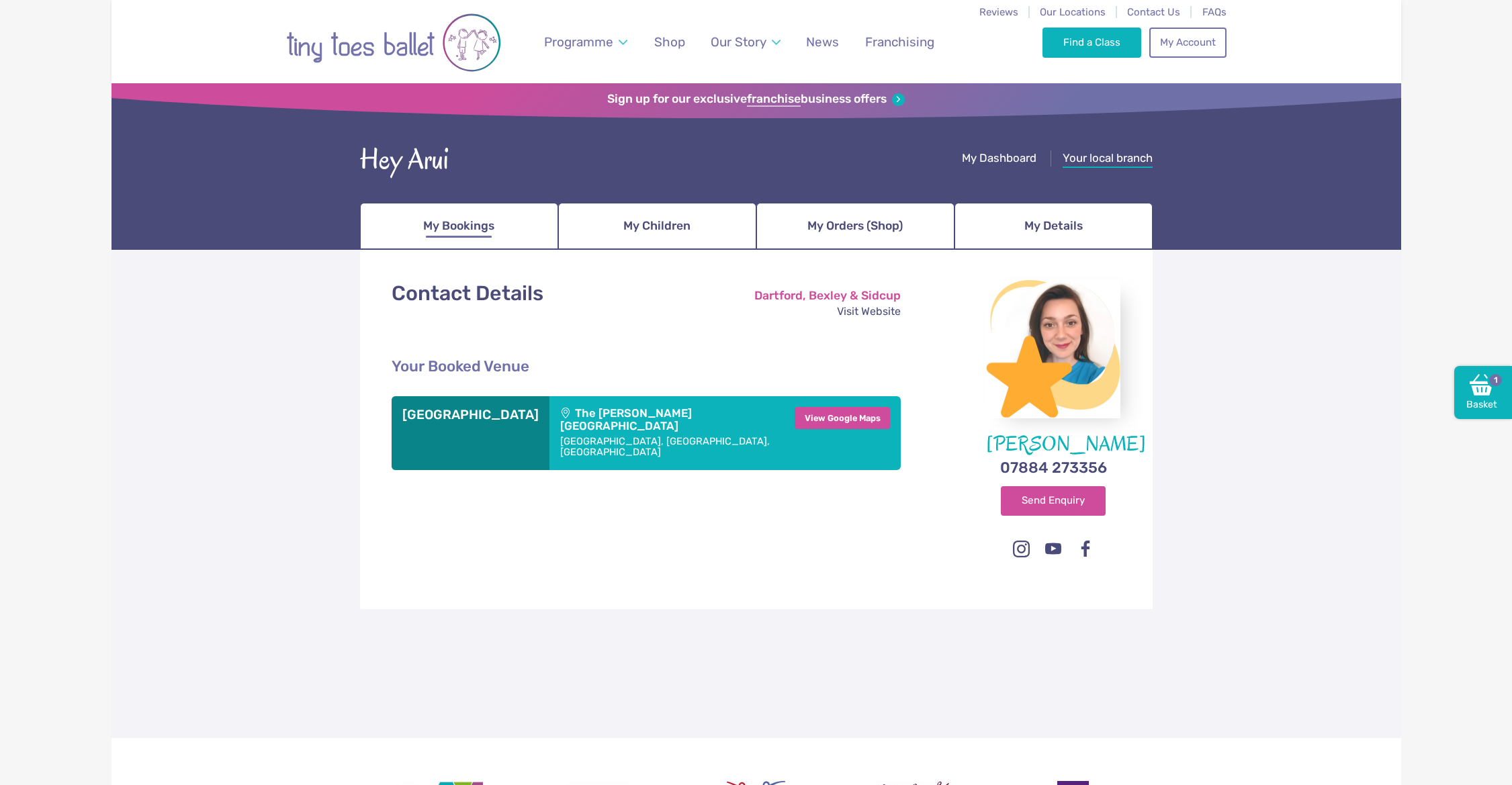
click at [463, 229] on span "My Bookings" at bounding box center [459, 226] width 71 height 24
